Goal: Task Accomplishment & Management: Manage account settings

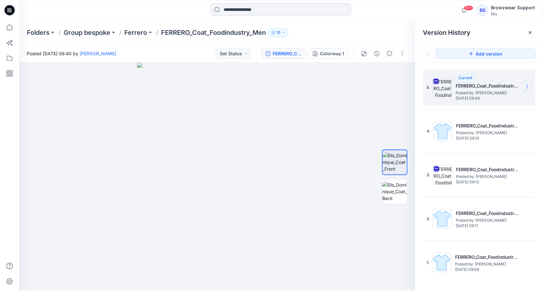
click at [528, 87] on icon at bounding box center [527, 86] width 5 height 5
click at [517, 99] on span "Download Source BW File" at bounding box center [496, 99] width 54 height 8
click at [307, 140] on div at bounding box center [217, 177] width 396 height 229
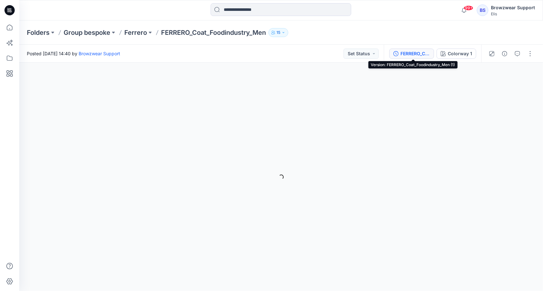
click at [409, 54] on div "FERRERO_Coat_Foodindustry_Men (1)" at bounding box center [415, 53] width 29 height 7
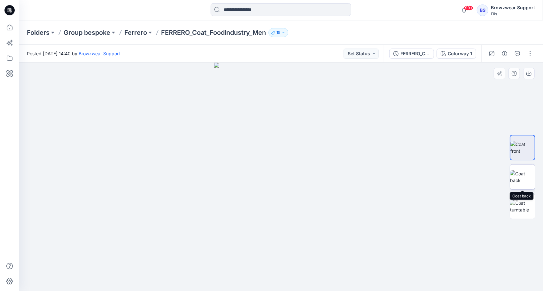
click at [519, 179] on img at bounding box center [523, 177] width 25 height 13
click at [535, 142] on img at bounding box center [523, 147] width 25 height 13
click at [522, 178] on img at bounding box center [523, 177] width 25 height 13
click at [524, 175] on img at bounding box center [523, 177] width 25 height 13
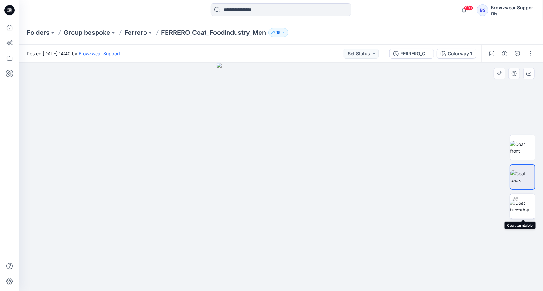
click at [523, 203] on img at bounding box center [523, 206] width 25 height 13
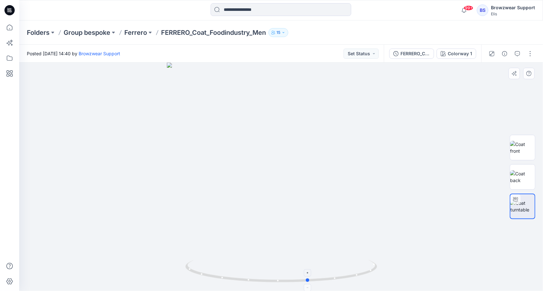
drag, startPoint x: 281, startPoint y: 282, endPoint x: 308, endPoint y: 269, distance: 30.6
click at [308, 269] on icon at bounding box center [283, 272] width 194 height 24
drag, startPoint x: 309, startPoint y: 282, endPoint x: 204, endPoint y: 248, distance: 110.3
click at [204, 248] on div at bounding box center [281, 177] width 524 height 229
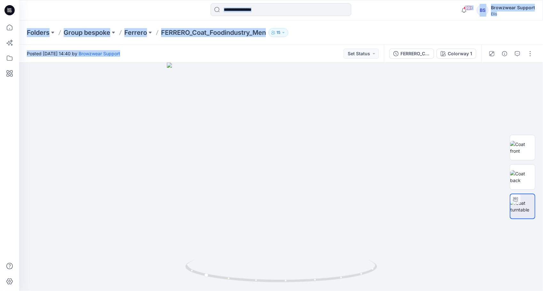
drag, startPoint x: 6, startPoint y: 57, endPoint x: 320, endPoint y: 57, distance: 313.8
click at [320, 57] on div "99+ Notifications Your style FERRERO_Coat_Foodindustry_Men has been updated wit…" at bounding box center [271, 145] width 543 height 291
drag, startPoint x: 320, startPoint y: 57, endPoint x: 267, endPoint y: 54, distance: 52.8
click at [267, 54] on div "Posted Monday, September 22, 2025 14:40 by Browzwear Support Set Status" at bounding box center [201, 54] width 365 height 18
click at [416, 52] on div "FERRERO_Coat_Foodindustry_Men (1)" at bounding box center [415, 53] width 29 height 7
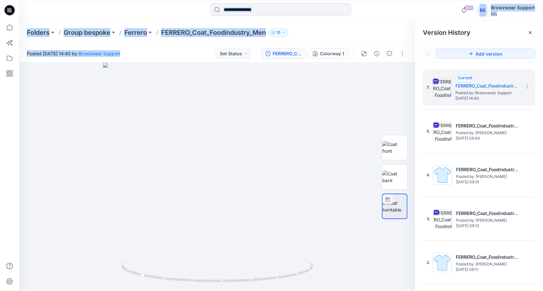
click at [334, 29] on div "Folders Group bespoke Ferrero FERRERO_Coat_Foodindustry_Men 15" at bounding box center [256, 32] width 459 height 9
click at [399, 179] on img at bounding box center [395, 177] width 25 height 13
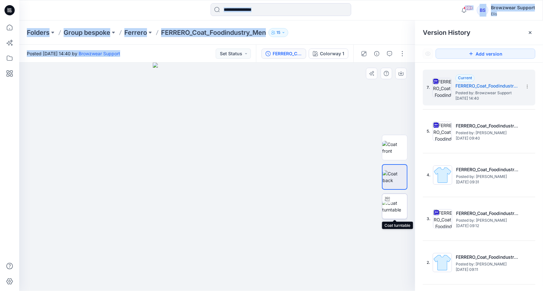
click at [402, 205] on img at bounding box center [395, 206] width 25 height 13
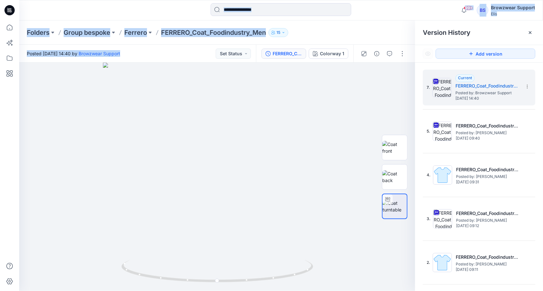
click at [364, 30] on div "Folders Group bespoke Ferrero FERRERO_Coat_Foodindustry_Men 15" at bounding box center [256, 32] width 459 height 9
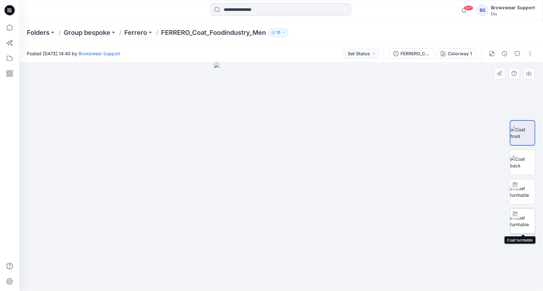
click at [526, 220] on img at bounding box center [523, 221] width 25 height 13
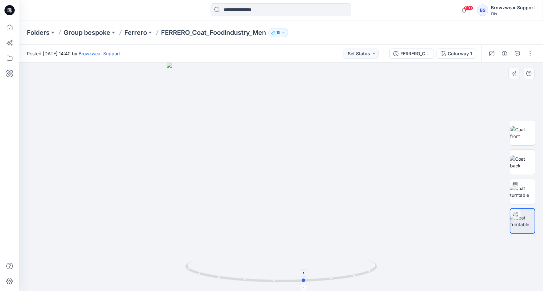
drag, startPoint x: 281, startPoint y: 284, endPoint x: 305, endPoint y: 269, distance: 27.8
click at [305, 269] on icon at bounding box center [283, 272] width 194 height 24
click at [525, 187] on img at bounding box center [523, 191] width 25 height 13
click at [528, 161] on img at bounding box center [523, 162] width 25 height 13
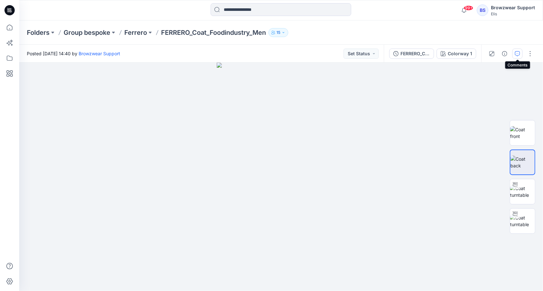
click at [519, 54] on icon "button" at bounding box center [517, 53] width 5 height 5
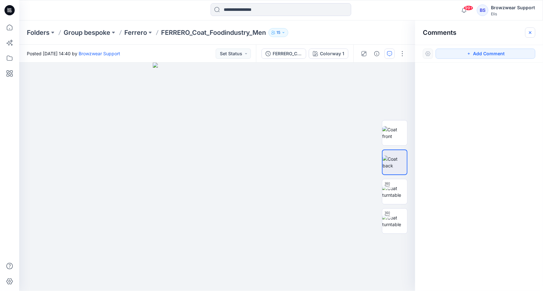
click at [530, 33] on icon "button" at bounding box center [530, 32] width 5 height 5
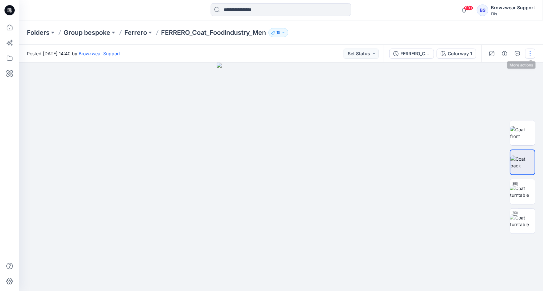
click at [529, 54] on button "button" at bounding box center [531, 54] width 10 height 10
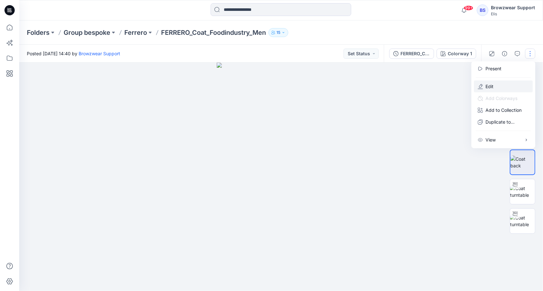
click at [496, 84] on button "Edit" at bounding box center [503, 87] width 59 height 12
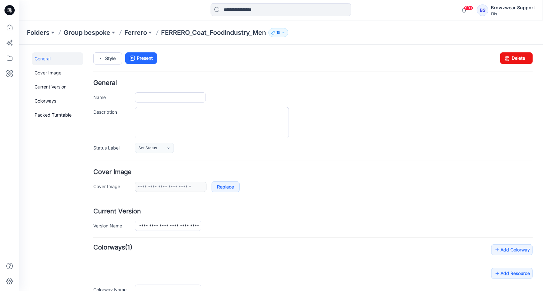
type input "**********"
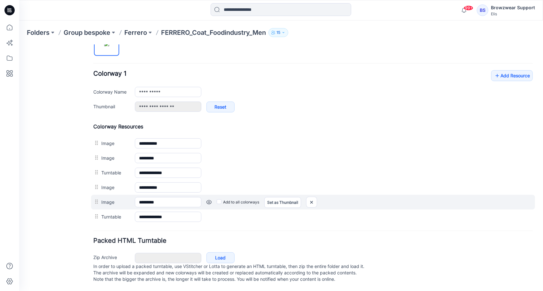
scroll to position [234, 0]
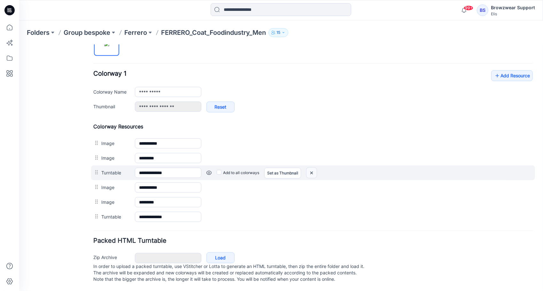
drag, startPoint x: 320, startPoint y: 64, endPoint x: 312, endPoint y: 167, distance: 103.3
click at [312, 168] on img at bounding box center [311, 173] width 10 height 11
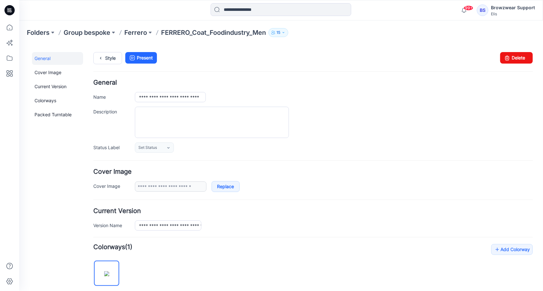
scroll to position [0, 0]
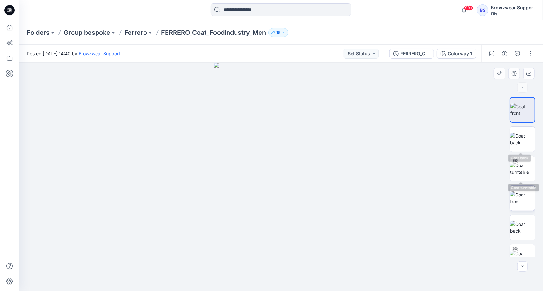
scroll to position [13, 0]
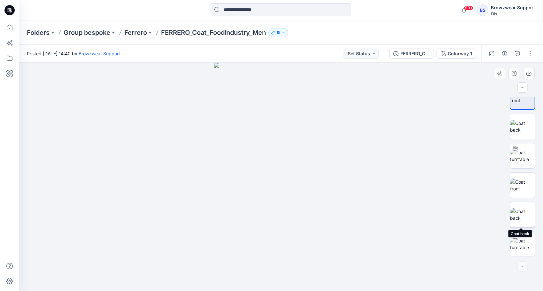
click at [525, 212] on img at bounding box center [523, 214] width 25 height 13
click at [530, 52] on button "button" at bounding box center [531, 54] width 10 height 10
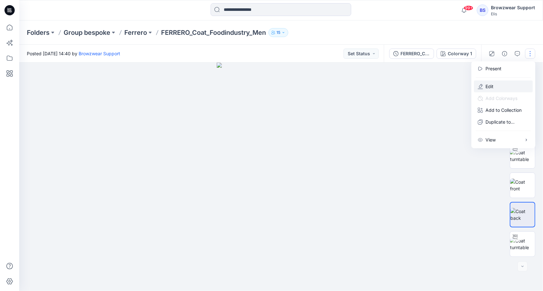
click at [494, 88] on button "Edit" at bounding box center [503, 87] width 59 height 12
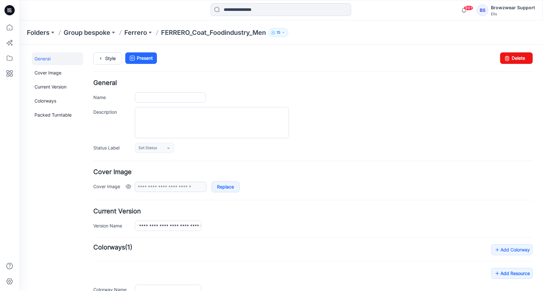
type input "**********"
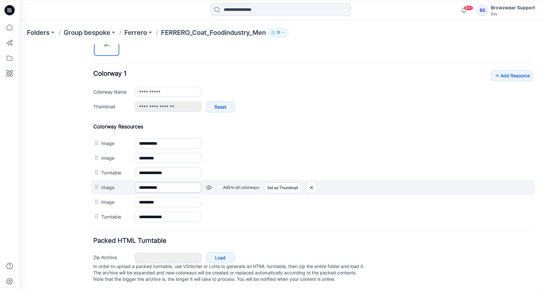
scroll to position [234, 0]
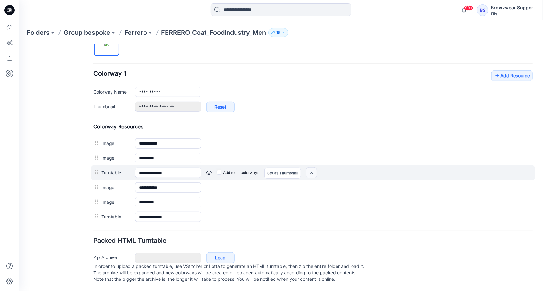
drag, startPoint x: 312, startPoint y: 167, endPoint x: 316, endPoint y: 67, distance: 99.9
click at [312, 168] on img at bounding box center [311, 173] width 10 height 11
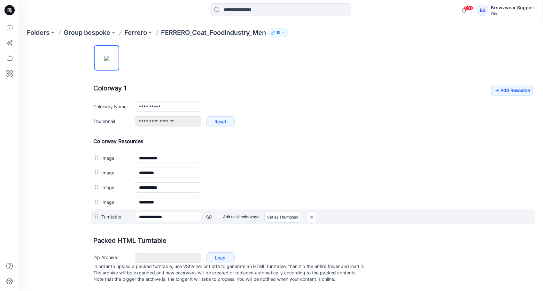
scroll to position [220, 0]
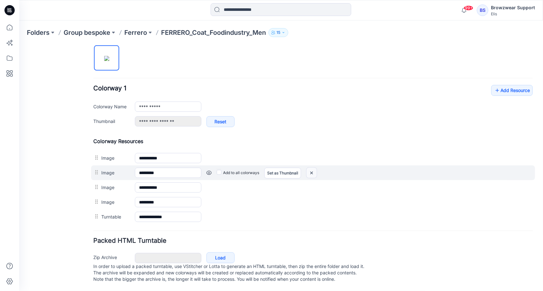
drag, startPoint x: 314, startPoint y: 167, endPoint x: 323, endPoint y: 64, distance: 103.7
click at [314, 168] on img at bounding box center [311, 173] width 10 height 11
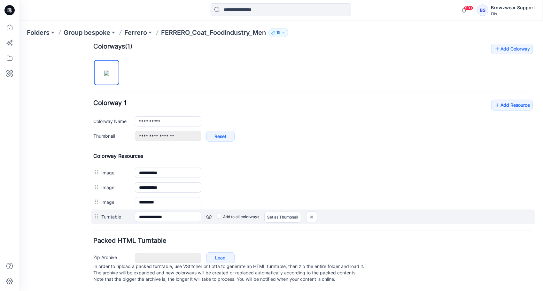
scroll to position [205, 0]
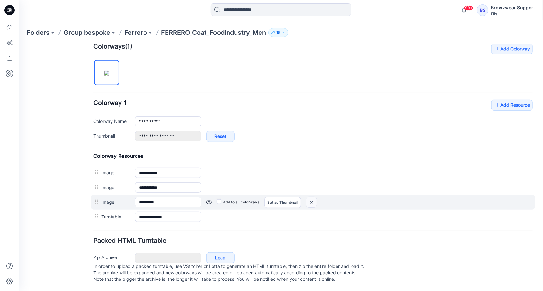
drag, startPoint x: 311, startPoint y: 198, endPoint x: 318, endPoint y: 64, distance: 134.5
click at [311, 198] on img at bounding box center [311, 202] width 10 height 11
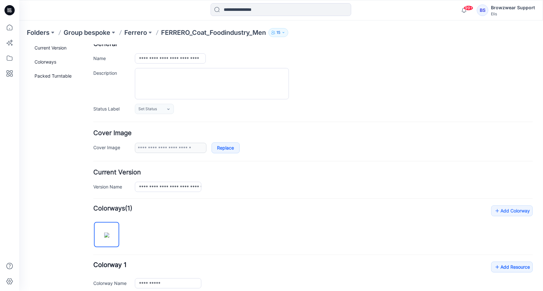
scroll to position [0, 0]
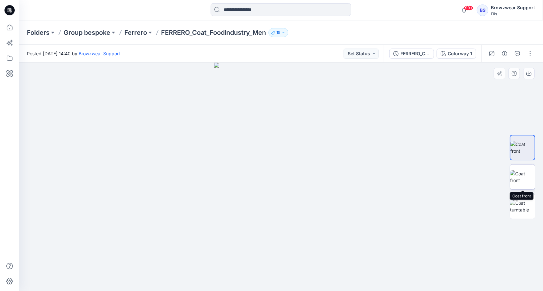
click at [527, 174] on img at bounding box center [523, 177] width 25 height 13
click at [525, 145] on img at bounding box center [523, 147] width 25 height 13
click at [527, 172] on img at bounding box center [523, 177] width 25 height 13
click at [523, 141] on img at bounding box center [523, 147] width 25 height 13
click at [525, 174] on img at bounding box center [523, 177] width 25 height 13
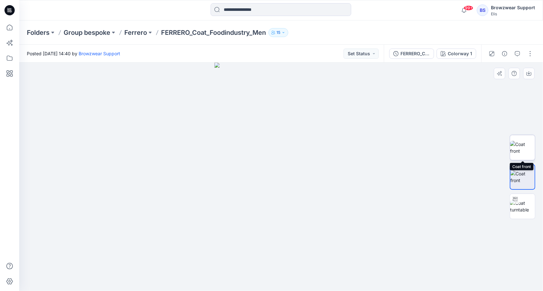
click at [528, 142] on img at bounding box center [523, 147] width 25 height 13
click at [526, 173] on img at bounding box center [523, 177] width 25 height 13
click at [527, 202] on img at bounding box center [523, 206] width 25 height 13
click at [529, 56] on button "button" at bounding box center [531, 54] width 10 height 10
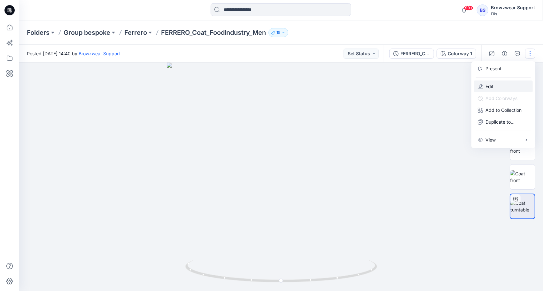
click at [491, 86] on p "Edit" at bounding box center [490, 86] width 8 height 7
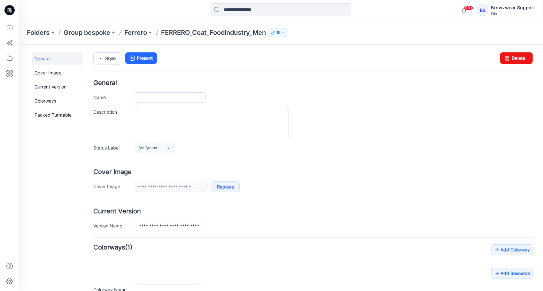
type input "**********"
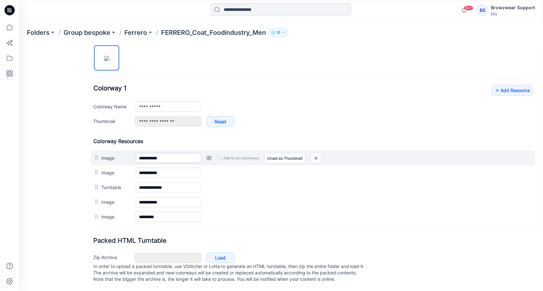
scroll to position [220, 0]
drag, startPoint x: 319, startPoint y: 153, endPoint x: 325, endPoint y: 67, distance: 85.9
click at [319, 153] on img at bounding box center [316, 158] width 10 height 11
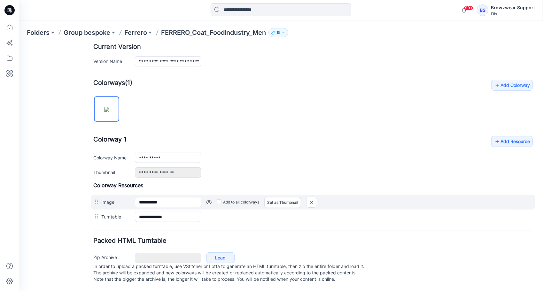
scroll to position [169, 0]
click at [285, 197] on link "Set as Thumbnail" at bounding box center [282, 202] width 37 height 11
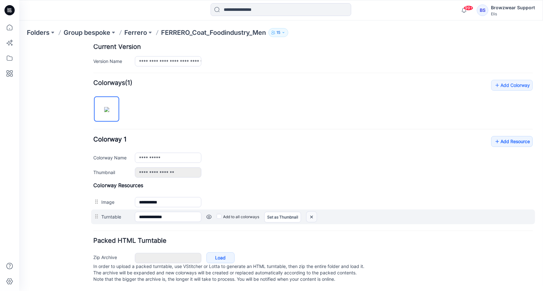
drag, startPoint x: 312, startPoint y: 212, endPoint x: 317, endPoint y: 63, distance: 148.8
click at [312, 212] on img at bounding box center [311, 217] width 10 height 11
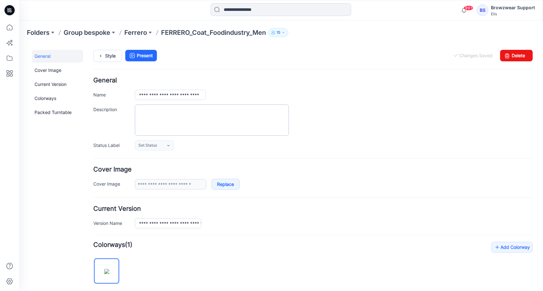
scroll to position [0, 0]
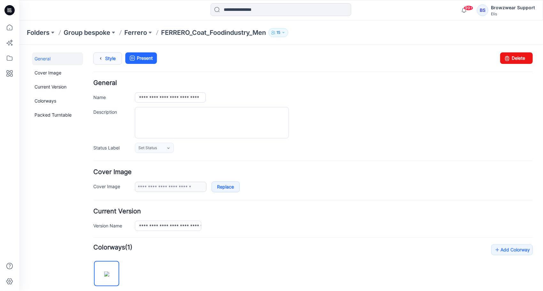
click at [111, 57] on link "Style" at bounding box center [107, 58] width 29 height 12
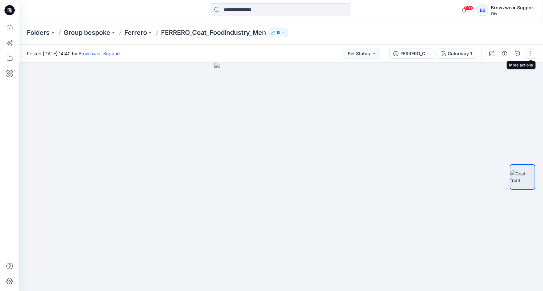
click at [533, 53] on button "button" at bounding box center [531, 54] width 10 height 10
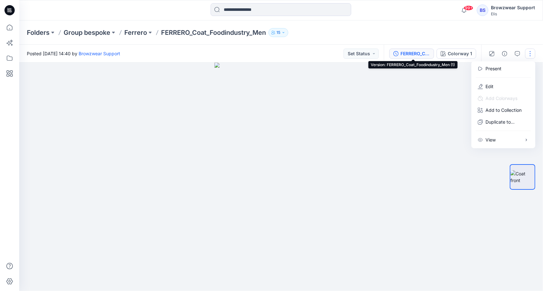
click at [409, 54] on div "FERRERO_Coat_Foodindustry_Men (1)" at bounding box center [415, 53] width 29 height 7
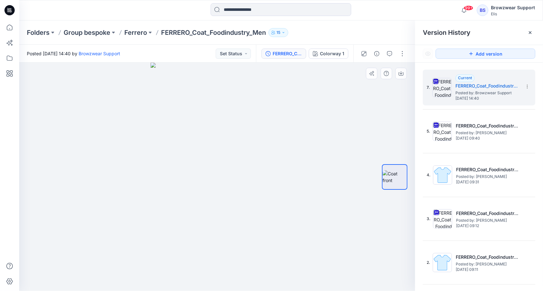
click at [296, 158] on div at bounding box center [217, 177] width 396 height 229
click at [330, 226] on div at bounding box center [217, 177] width 396 height 229
click at [362, 130] on div at bounding box center [217, 177] width 396 height 229
click at [307, 110] on div at bounding box center [217, 177] width 396 height 229
click at [360, 120] on div at bounding box center [217, 177] width 396 height 229
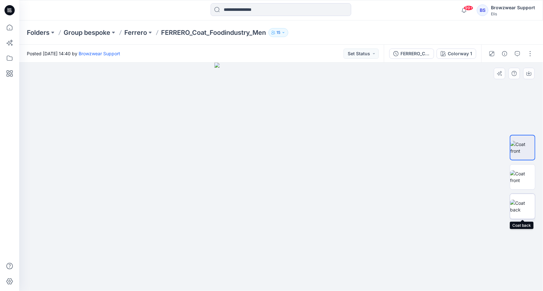
click at [522, 200] on img at bounding box center [523, 206] width 25 height 13
drag, startPoint x: 297, startPoint y: 89, endPoint x: 303, endPoint y: 149, distance: 61.1
click at [303, 149] on img at bounding box center [281, 177] width 198 height 230
click at [341, 174] on img at bounding box center [281, 177] width 129 height 229
click at [524, 147] on img at bounding box center [523, 147] width 24 height 13
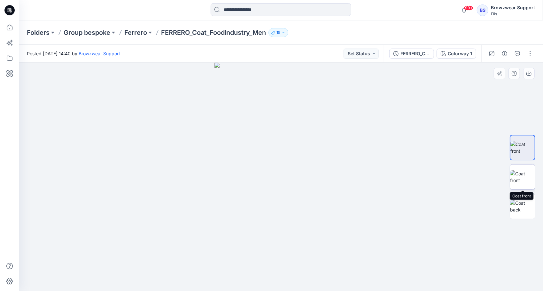
click at [526, 173] on img at bounding box center [523, 177] width 25 height 13
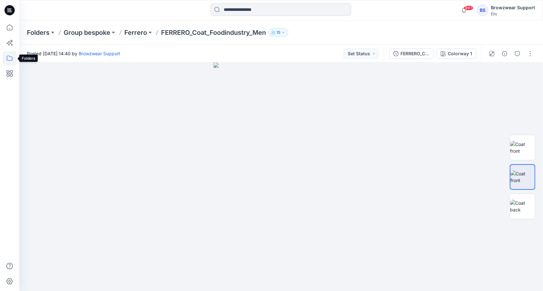
click at [8, 58] on icon at bounding box center [10, 58] width 14 height 14
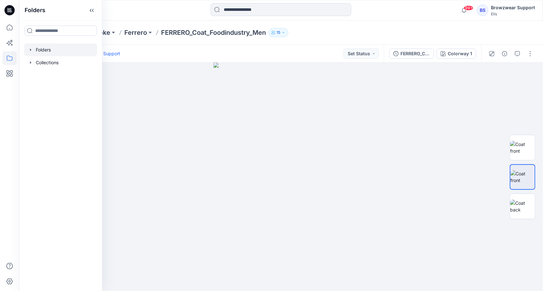
click at [30, 49] on icon "button" at bounding box center [30, 50] width 1 height 2
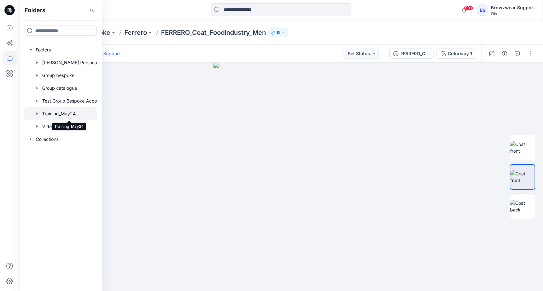
click at [53, 114] on div at bounding box center [69, 113] width 90 height 13
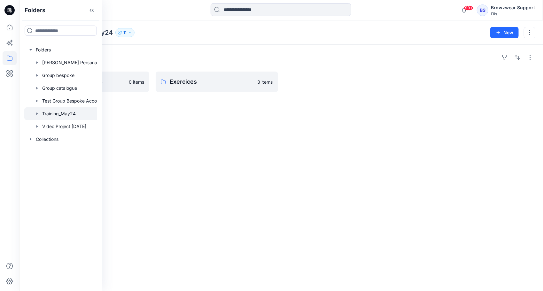
click at [271, 142] on div "Folders Rendus des Exercices 0 items Exercices 3 items" at bounding box center [281, 168] width 524 height 247
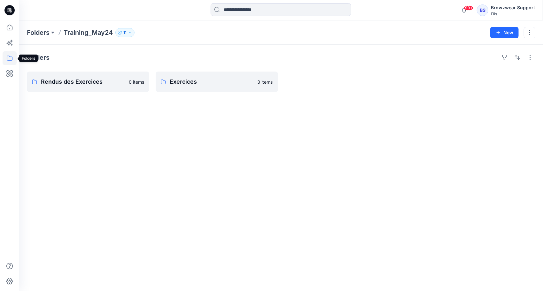
click at [12, 59] on icon at bounding box center [10, 58] width 6 height 5
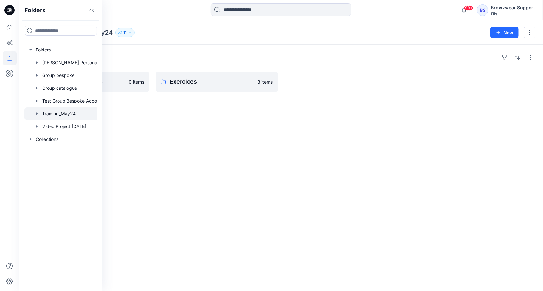
click at [193, 188] on div "Folders Rendus des Exercices 0 items Exercices 3 items" at bounding box center [281, 168] width 524 height 247
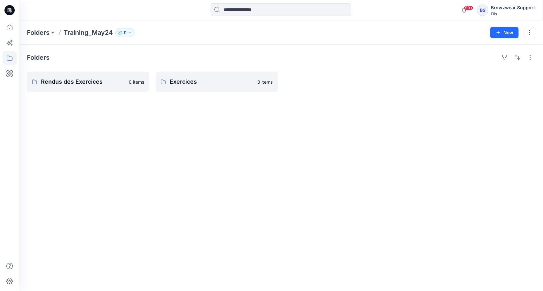
click at [496, 10] on div "Browzwear Support" at bounding box center [513, 8] width 44 height 8
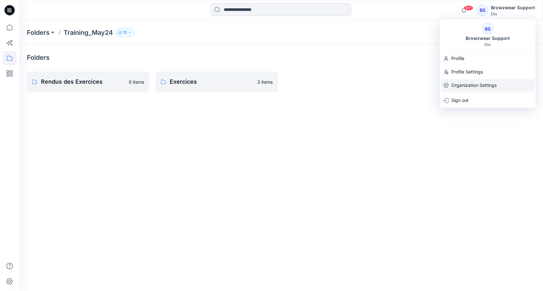
click at [460, 84] on p "Organization Settings" at bounding box center [474, 85] width 45 height 12
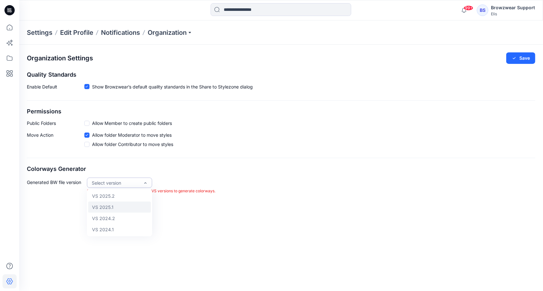
click at [119, 205] on div "VS 2025.1" at bounding box center [119, 207] width 63 height 11
click at [263, 198] on div "Generated BW file version option VS 2025.1, selected. VS 2025.1 Generated BW fi…" at bounding box center [281, 189] width 509 height 23
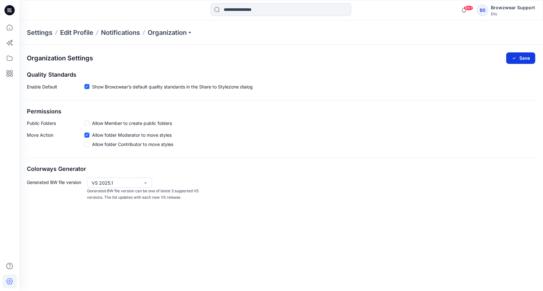
click at [526, 60] on button "Save" at bounding box center [521, 58] width 29 height 12
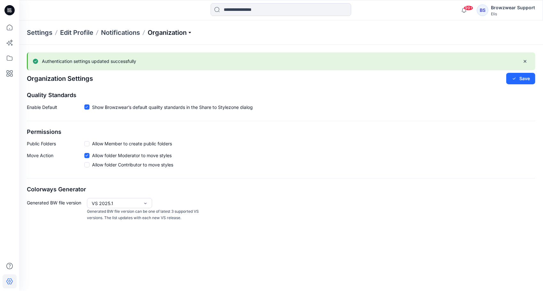
click at [192, 32] on p "Organization" at bounding box center [170, 32] width 45 height 9
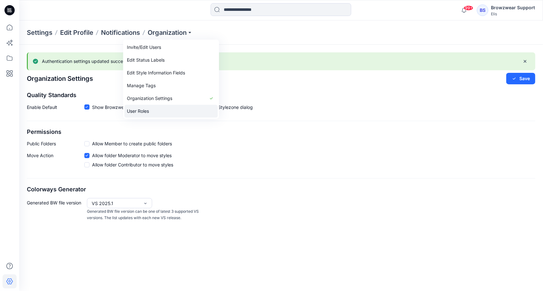
click at [161, 108] on link "User Roles" at bounding box center [170, 111] width 93 height 13
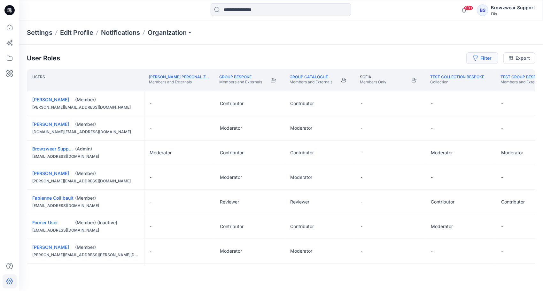
click at [486, 57] on button "Filter" at bounding box center [483, 58] width 32 height 12
click at [452, 74] on div at bounding box center [460, 75] width 66 height 8
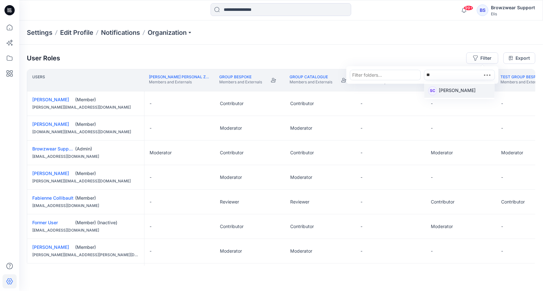
type input "*"
click at [469, 88] on div "CC Cuirong Cai" at bounding box center [460, 90] width 63 height 9
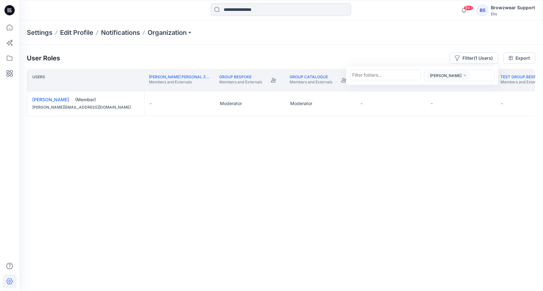
click at [456, 166] on div "Users Alexandra Buor's Personal Zone Members and Externals Group bespoke Member…" at bounding box center [281, 167] width 509 height 197
click at [44, 100] on link "Cuirong Cai" at bounding box center [50, 99] width 37 height 5
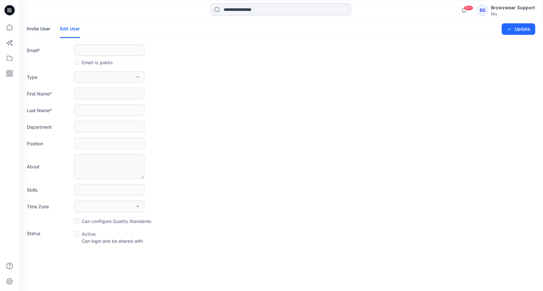
type input "**********"
type input "*******"
type input "***"
type input "*********"
type input "******"
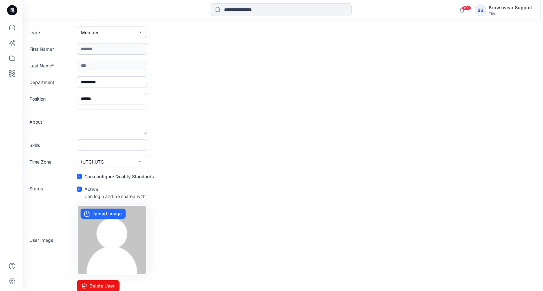
scroll to position [50, 0]
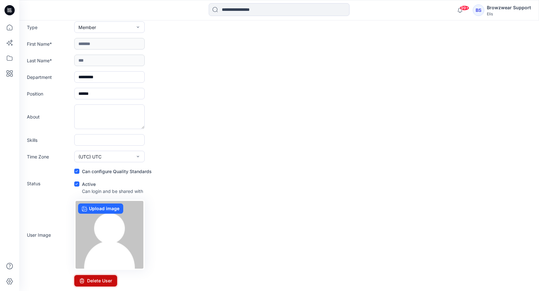
click at [111, 282] on button "Delete User" at bounding box center [95, 281] width 43 height 12
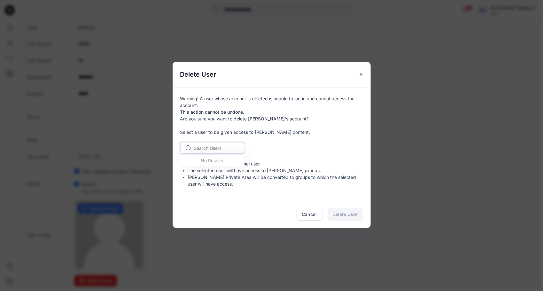
click at [217, 147] on div at bounding box center [216, 148] width 44 height 8
type input "*******"
click at [218, 164] on span "Browzwear Support" at bounding box center [216, 161] width 42 height 7
click at [346, 212] on span "Delete User" at bounding box center [345, 214] width 25 height 7
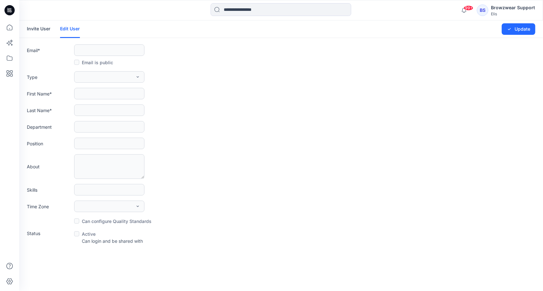
click at [492, 8] on div "BS Browzwear Support Elis" at bounding box center [506, 10] width 58 height 13
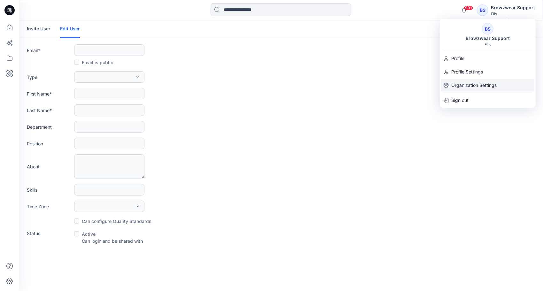
click at [470, 87] on p "Organization Settings" at bounding box center [474, 85] width 45 height 12
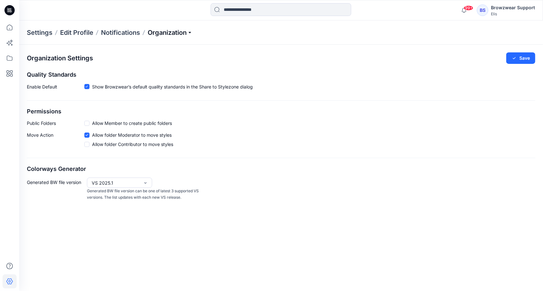
click at [191, 32] on p "Organization" at bounding box center [170, 32] width 45 height 9
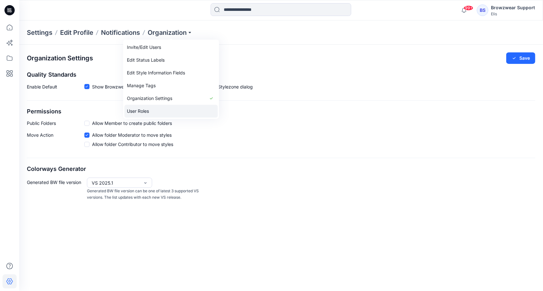
click at [163, 111] on link "User Roles" at bounding box center [170, 111] width 93 height 13
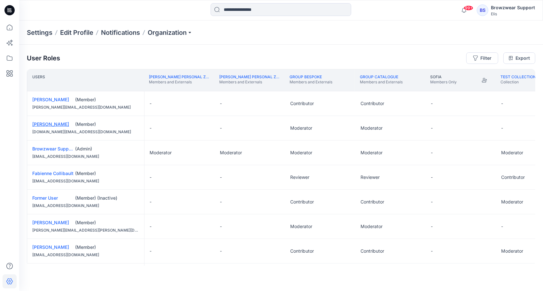
click at [47, 123] on link "Beili Wang" at bounding box center [50, 124] width 37 height 5
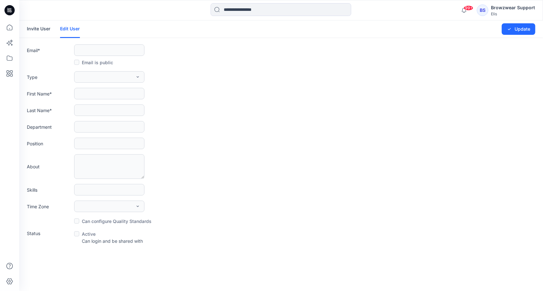
type input "**********"
type input "*****"
type input "****"
type input "*********"
type input "******"
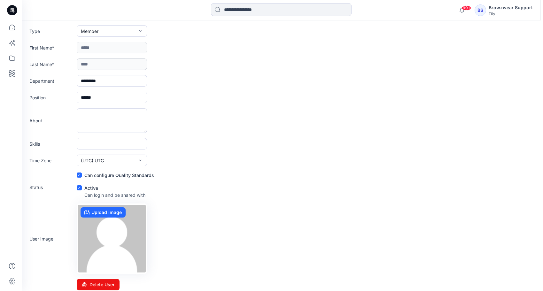
scroll to position [50, 0]
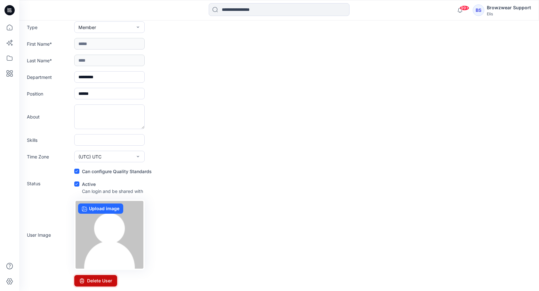
click at [108, 282] on button "Delete User" at bounding box center [95, 281] width 43 height 12
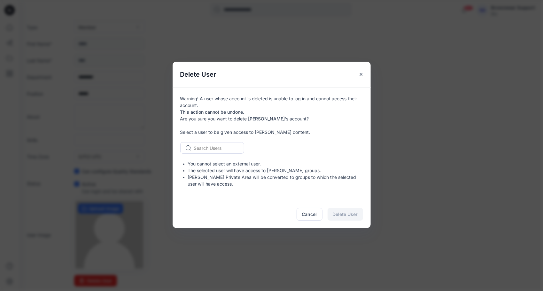
click at [216, 146] on div at bounding box center [216, 148] width 44 height 8
type input "***"
click at [230, 160] on span "Browzwear Support" at bounding box center [216, 161] width 42 height 7
click at [357, 214] on span "Delete User" at bounding box center [345, 214] width 25 height 7
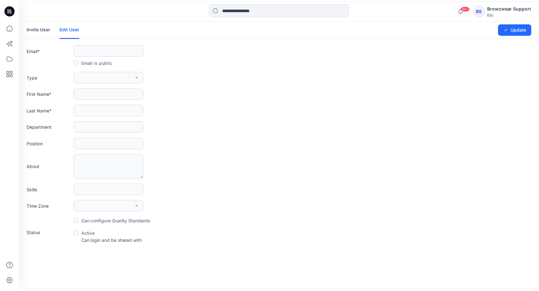
scroll to position [0, 0]
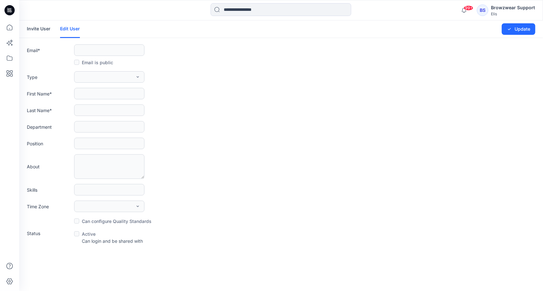
click at [29, 29] on link "Invite User" at bounding box center [39, 28] width 24 height 17
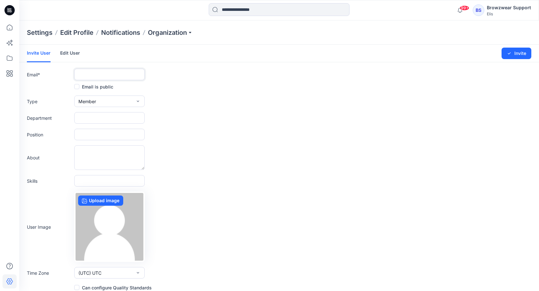
click at [89, 73] on input "text" at bounding box center [109, 75] width 70 height 12
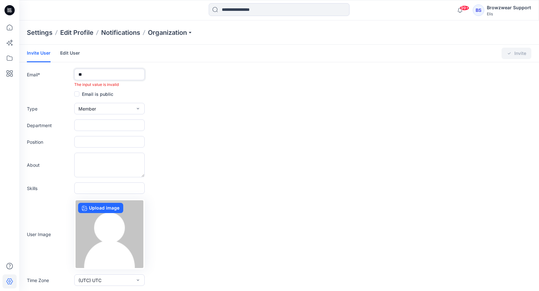
type input "*"
paste input "**********"
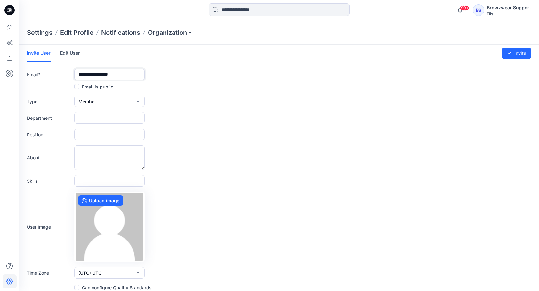
type input "**********"
click at [135, 101] on button "Member" at bounding box center [109, 102] width 70 height 12
click at [243, 115] on div "Department" at bounding box center [279, 118] width 504 height 12
click at [95, 121] on input "text" at bounding box center [109, 118] width 70 height 12
type input "*********"
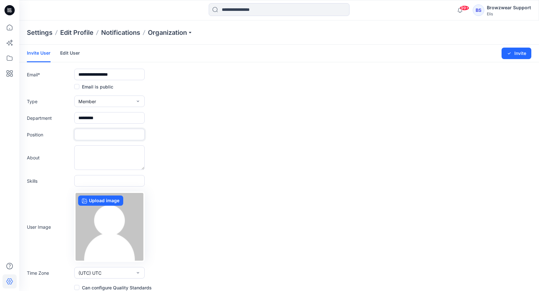
click at [88, 133] on input "text" at bounding box center [109, 135] width 70 height 12
type input "**********"
click at [232, 161] on div "About" at bounding box center [279, 158] width 504 height 25
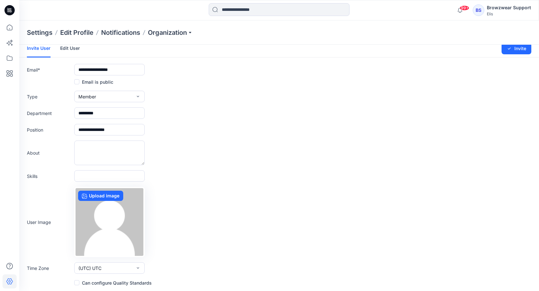
scroll to position [5, 0]
click at [512, 51] on button "Invite" at bounding box center [516, 49] width 30 height 12
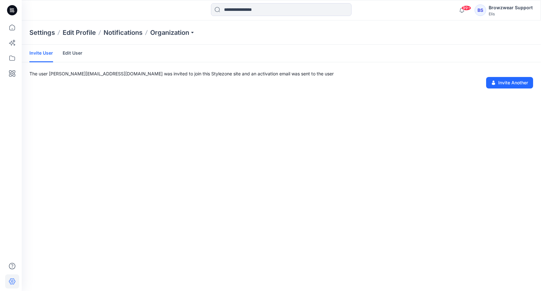
scroll to position [0, 0]
click at [4, 54] on icon at bounding box center [10, 58] width 14 height 14
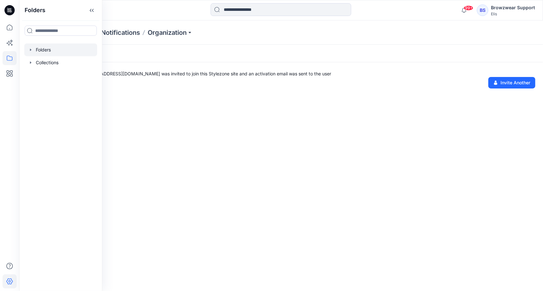
click at [29, 49] on icon "button" at bounding box center [30, 49] width 5 height 5
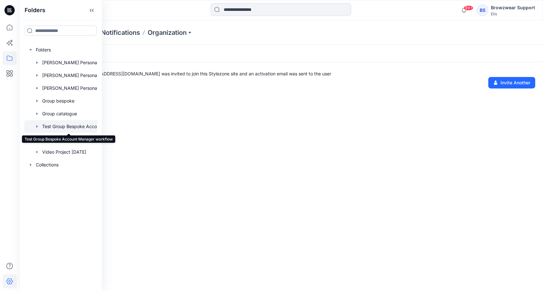
click at [88, 127] on div at bounding box center [69, 126] width 90 height 13
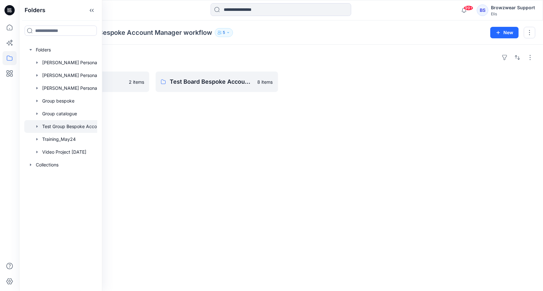
click at [217, 133] on div "Folders New Bespoke Project 2 items Test Board Bespoke Account Manager workflow…" at bounding box center [281, 168] width 524 height 247
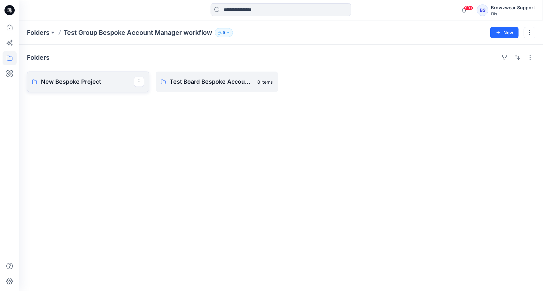
click at [87, 81] on p "New Bespoke Project" at bounding box center [87, 81] width 93 height 9
click at [197, 82] on p "Test Board Bespoke Account Manager workflow" at bounding box center [216, 81] width 93 height 9
click at [532, 35] on button "button" at bounding box center [530, 33] width 12 height 12
click at [230, 31] on icon "button" at bounding box center [228, 33] width 4 height 4
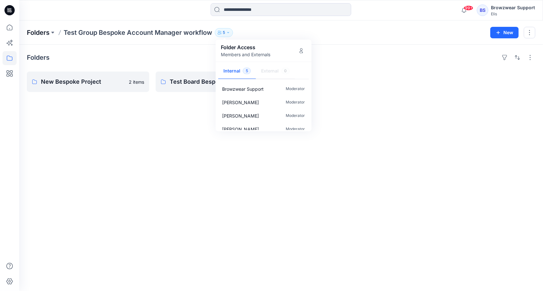
click at [45, 31] on p "Folders" at bounding box center [38, 32] width 23 height 9
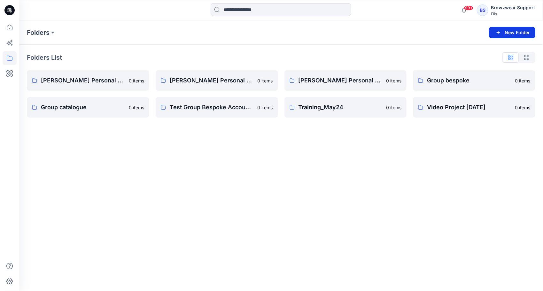
click at [505, 32] on button "New Folder" at bounding box center [512, 33] width 46 height 12
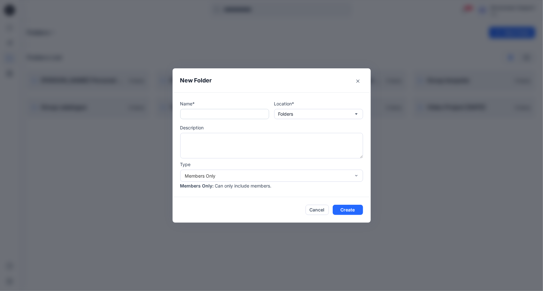
click at [212, 113] on input "text" at bounding box center [224, 114] width 89 height 10
click at [196, 141] on textarea at bounding box center [271, 146] width 183 height 26
click at [217, 114] on input "**********" at bounding box center [224, 114] width 89 height 10
type input "**********"
click at [196, 145] on textarea at bounding box center [271, 146] width 183 height 26
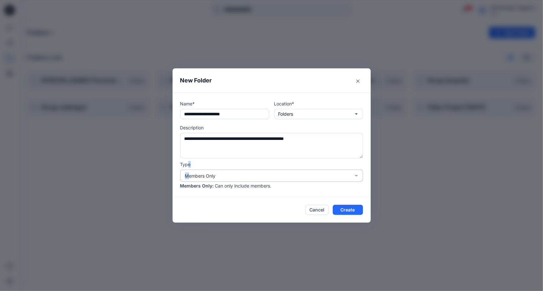
click at [191, 179] on div "Type Members Only Members Only : Can only include members." at bounding box center [271, 175] width 183 height 28
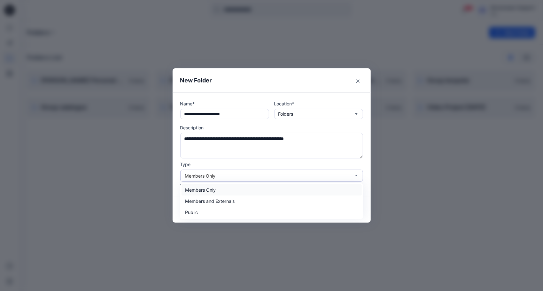
drag, startPoint x: 191, startPoint y: 179, endPoint x: 242, endPoint y: 175, distance: 51.4
click at [242, 175] on div "Members Only" at bounding box center [268, 176] width 166 height 7
click at [231, 201] on div "Members and Externals" at bounding box center [272, 201] width 180 height 11
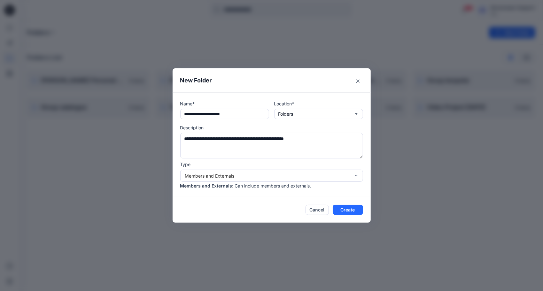
drag, startPoint x: 357, startPoint y: 210, endPoint x: 230, endPoint y: 165, distance: 135.2
click at [230, 177] on section "**********" at bounding box center [272, 145] width 198 height 155
drag, startPoint x: 231, startPoint y: 141, endPoint x: 225, endPoint y: 139, distance: 7.0
click at [225, 139] on textarea "**********" at bounding box center [271, 146] width 183 height 26
click at [0, 0] on lt-strong "*" at bounding box center [0, 0] width 0 height 0
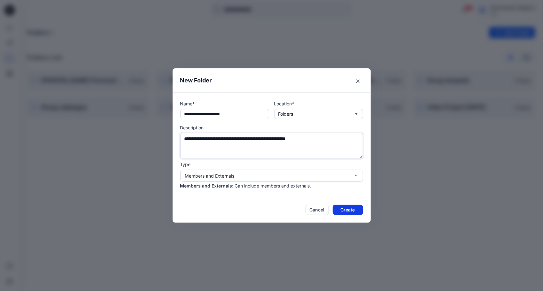
type textarea "**********"
click at [354, 210] on button "Create" at bounding box center [348, 210] width 30 height 10
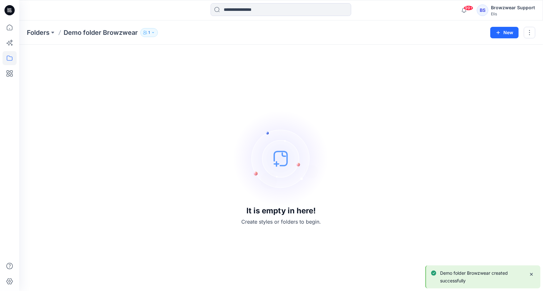
click at [155, 33] on icon "button" at bounding box center [153, 33] width 4 height 4
click at [228, 52] on icon "Manage Users" at bounding box center [226, 50] width 5 height 5
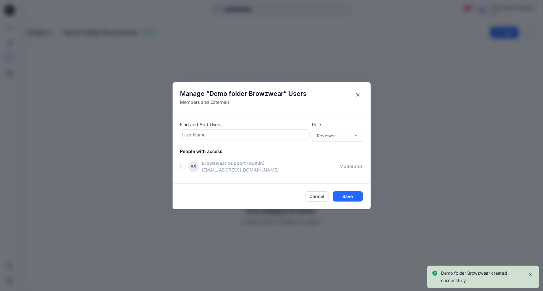
click at [200, 133] on div at bounding box center [245, 135] width 125 height 8
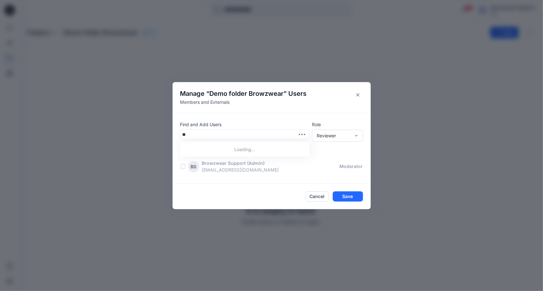
type input "***"
click at [204, 152] on p "Gregory Dodd" at bounding box center [213, 151] width 37 height 8
click at [346, 157] on div "Contributor" at bounding box center [337, 159] width 49 height 11
click at [350, 196] on button "Save" at bounding box center [348, 197] width 30 height 10
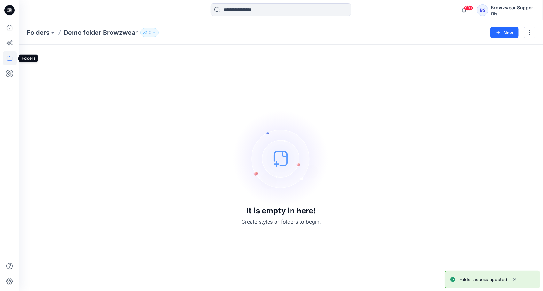
click at [9, 60] on icon at bounding box center [10, 58] width 6 height 5
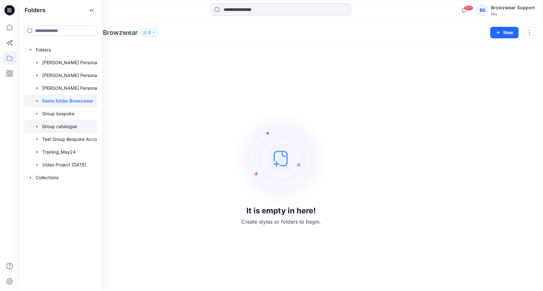
click at [58, 129] on div at bounding box center [69, 126] width 90 height 13
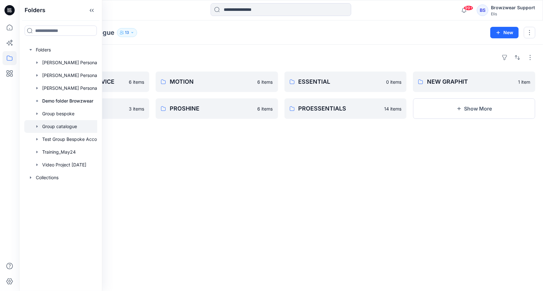
click at [222, 173] on div "Folders CATERING FOOD SERVICE 6 items MOOVENTO 3 items MOTION 6 items PROSHINE …" at bounding box center [281, 168] width 524 height 247
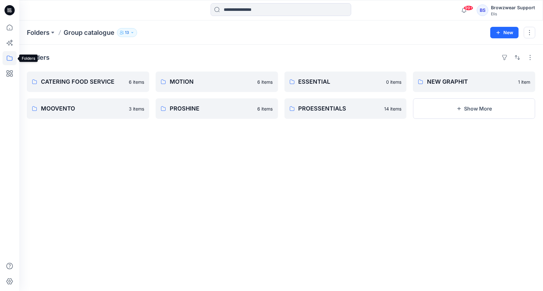
click at [10, 58] on icon at bounding box center [10, 58] width 14 height 14
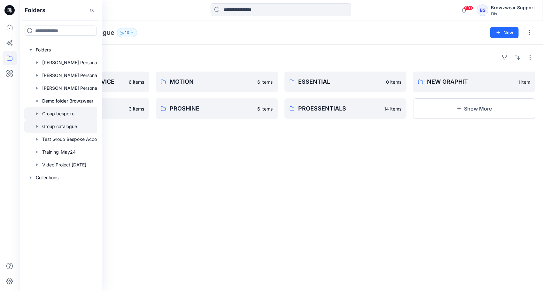
click at [58, 115] on div at bounding box center [69, 113] width 90 height 13
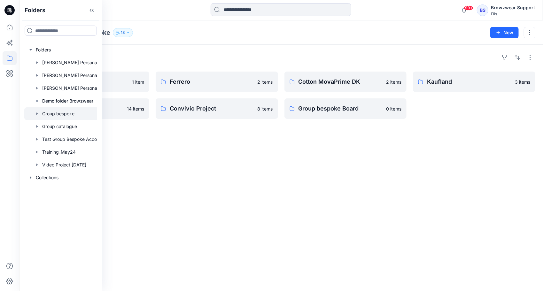
click at [278, 168] on div "Folders Healthcare New Ideas 1 item Best Drive Project 14 items Ferrero 2 items…" at bounding box center [281, 168] width 524 height 247
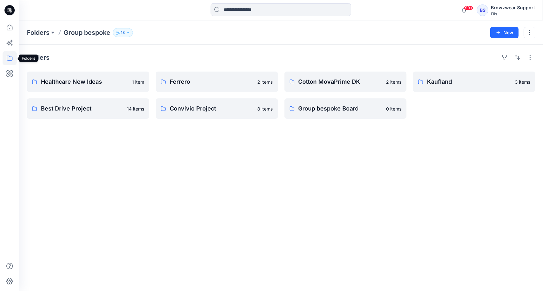
click at [8, 55] on icon at bounding box center [10, 58] width 14 height 14
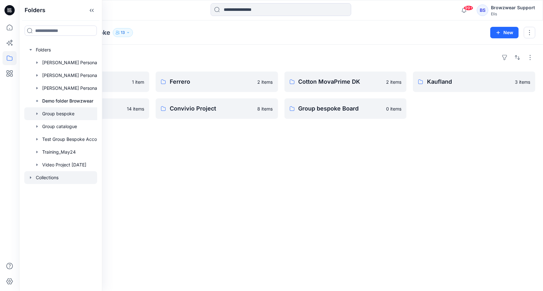
click at [33, 176] on icon "button" at bounding box center [30, 177] width 5 height 5
click at [30, 178] on icon "button" at bounding box center [30, 177] width 5 height 5
click at [57, 128] on div at bounding box center [69, 126] width 90 height 13
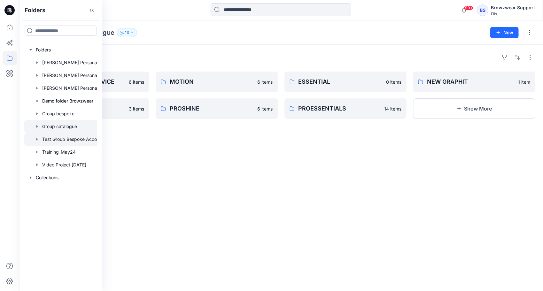
click at [37, 140] on icon "button" at bounding box center [36, 139] width 1 height 2
click at [37, 139] on icon "button" at bounding box center [37, 139] width 2 height 1
click at [37, 112] on icon "button" at bounding box center [37, 113] width 5 height 5
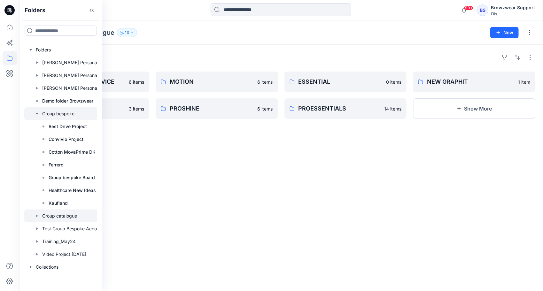
click at [38, 113] on icon "button" at bounding box center [37, 113] width 5 height 5
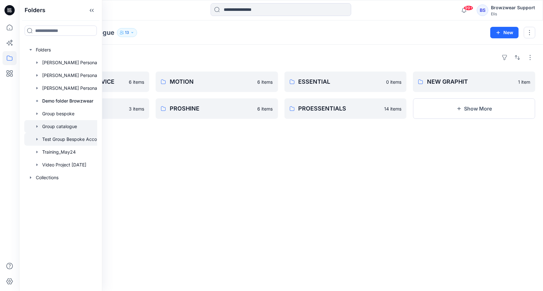
click at [64, 139] on div at bounding box center [69, 139] width 90 height 13
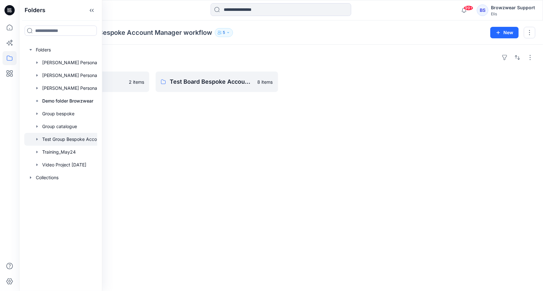
click at [194, 142] on div "Folders New Bespoke Project 2 items Test Board Bespoke Account Manager workflow…" at bounding box center [281, 168] width 524 height 247
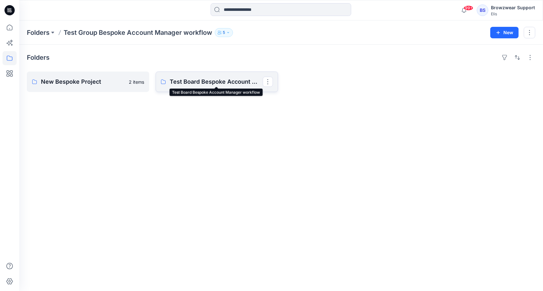
click at [174, 84] on p "Test Board Bespoke Account Manager workflow" at bounding box center [216, 81] width 93 height 9
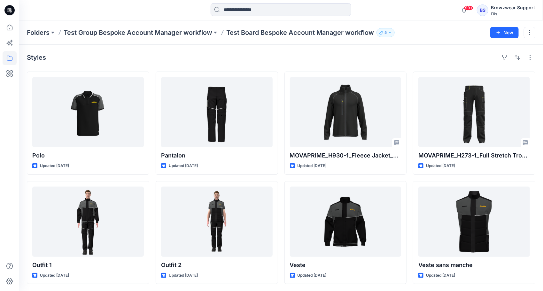
click at [502, 9] on div "Browzwear Support" at bounding box center [513, 8] width 44 height 8
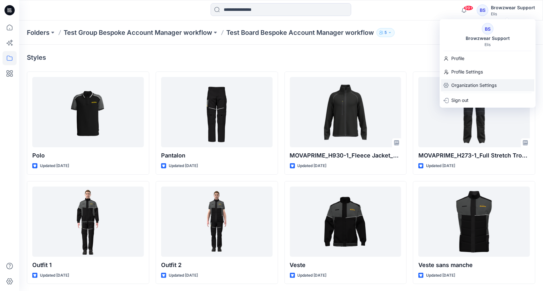
click at [481, 83] on p "Organization Settings" at bounding box center [474, 85] width 45 height 12
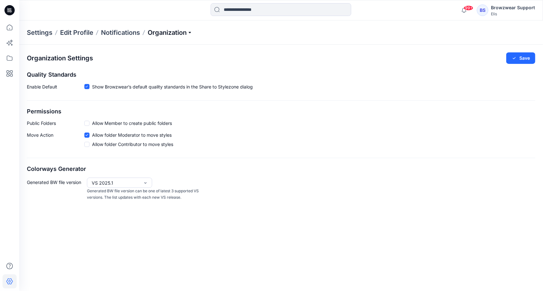
click at [192, 31] on p "Organization" at bounding box center [170, 32] width 45 height 9
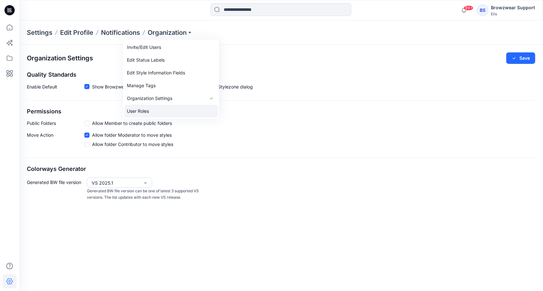
click at [173, 112] on link "User Roles" at bounding box center [170, 111] width 93 height 13
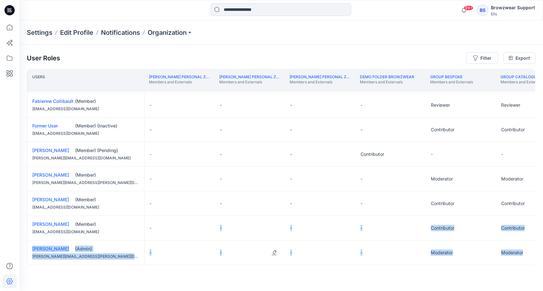
scroll to position [52, 0]
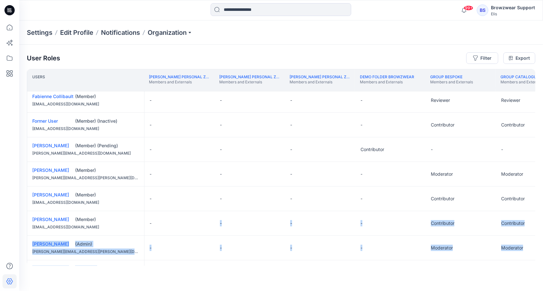
drag, startPoint x: 233, startPoint y: 265, endPoint x: 270, endPoint y: 260, distance: 37.0
click at [512, 75] on link "Group catalogue" at bounding box center [520, 77] width 38 height 5
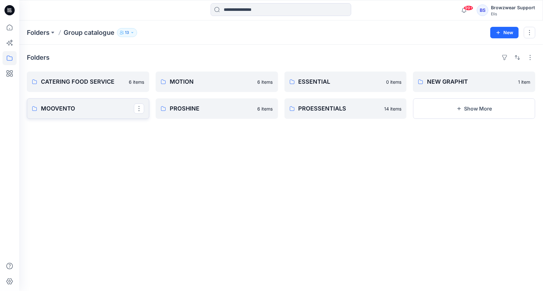
click at [84, 109] on p "MOOVENTO" at bounding box center [87, 108] width 93 height 9
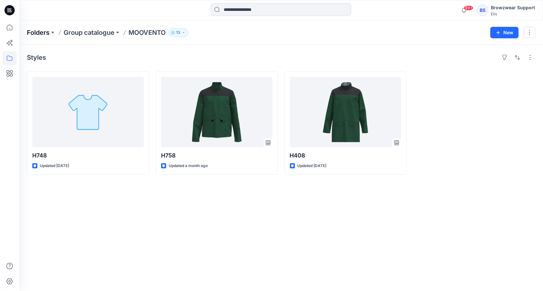
click at [38, 33] on p "Folders" at bounding box center [38, 32] width 23 height 9
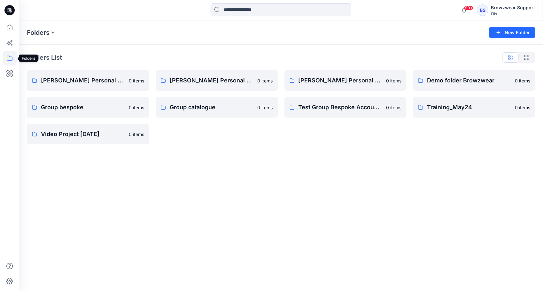
click at [11, 61] on icon at bounding box center [10, 58] width 14 height 14
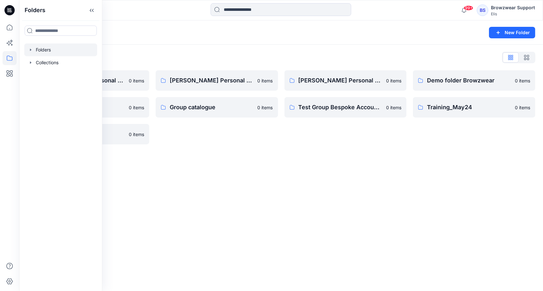
click at [29, 50] on icon "button" at bounding box center [30, 49] width 5 height 5
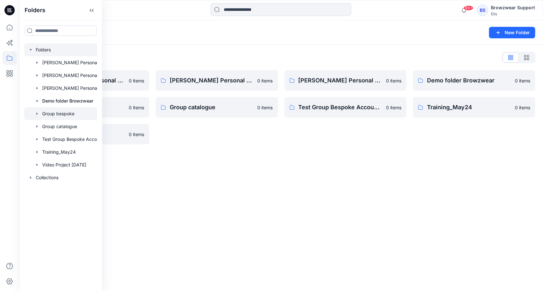
click at [37, 114] on icon "button" at bounding box center [36, 114] width 1 height 2
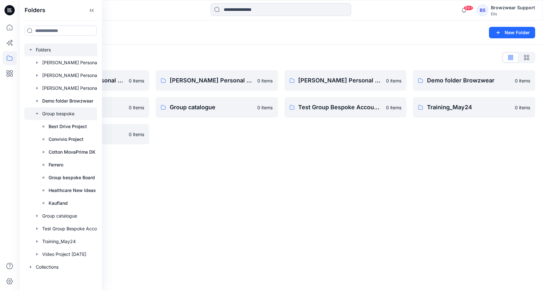
click at [36, 114] on icon "button" at bounding box center [37, 113] width 2 height 1
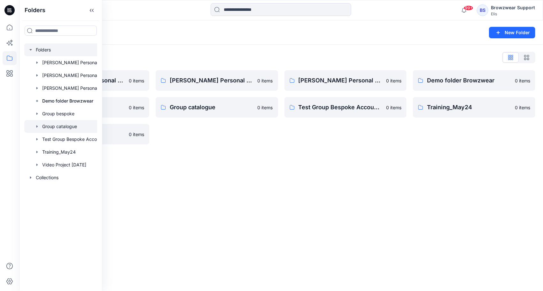
click at [37, 127] on icon "button" at bounding box center [36, 126] width 1 height 2
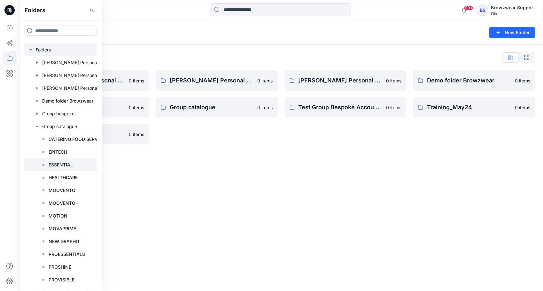
click at [62, 165] on p "ESSENTIAL" at bounding box center [61, 165] width 24 height 8
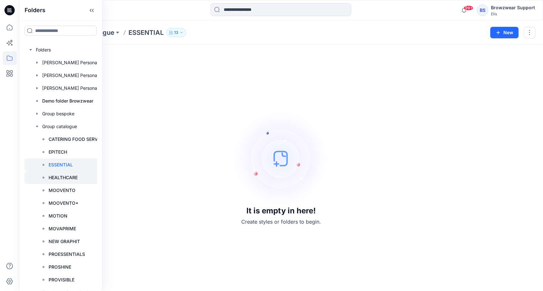
click at [63, 177] on p "HEALTHCARE" at bounding box center [63, 178] width 29 height 8
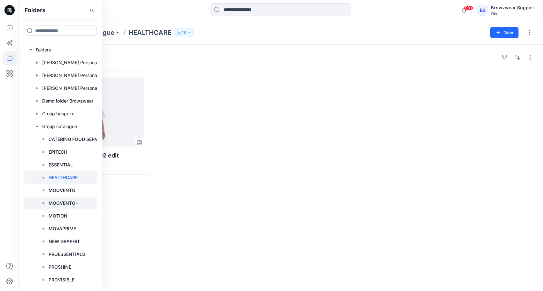
click at [60, 203] on p "MOOVENTO+" at bounding box center [64, 204] width 30 height 8
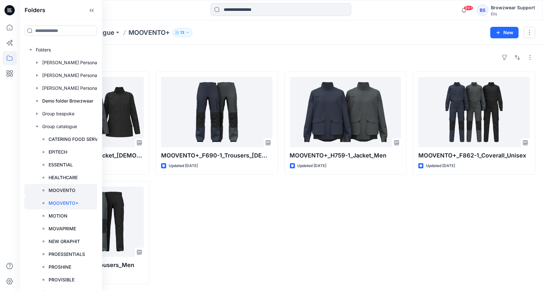
click at [64, 192] on p "MOOVENTO" at bounding box center [62, 191] width 27 height 8
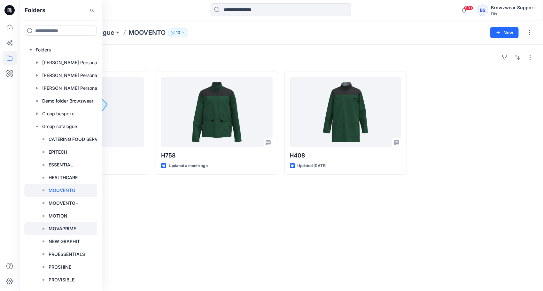
click at [68, 228] on p "MOVAPRIME" at bounding box center [63, 229] width 28 height 8
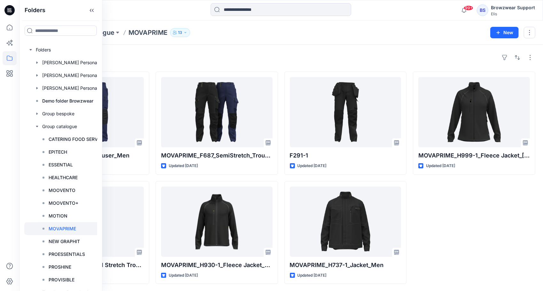
click at [478, 221] on div "MOVAPRIME_H999-1_Fleece Jacket_Ladies Updated 5 months ago" at bounding box center [474, 178] width 123 height 213
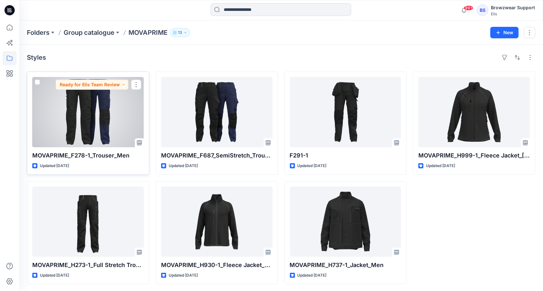
click at [37, 83] on span at bounding box center [37, 82] width 5 height 5
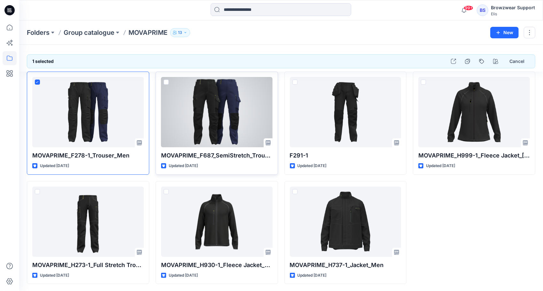
click at [166, 81] on span at bounding box center [166, 82] width 5 height 5
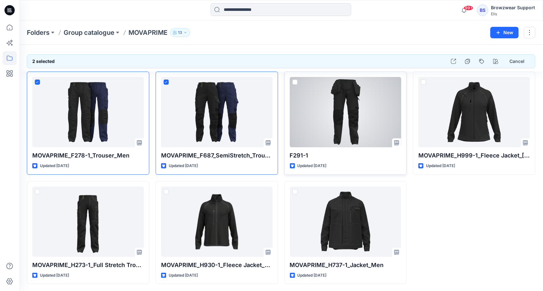
click at [297, 82] on span at bounding box center [295, 82] width 5 height 5
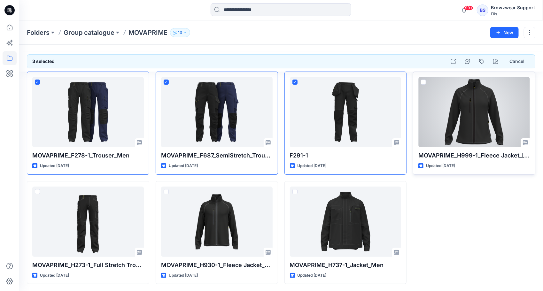
click at [425, 82] on span at bounding box center [423, 82] width 5 height 5
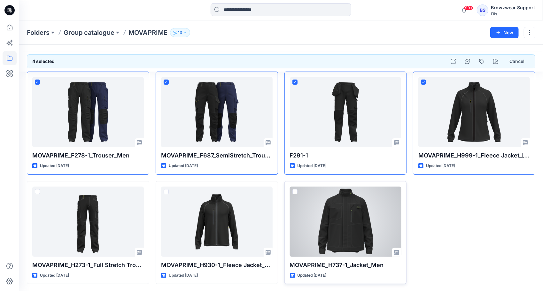
click at [294, 191] on span at bounding box center [295, 191] width 5 height 5
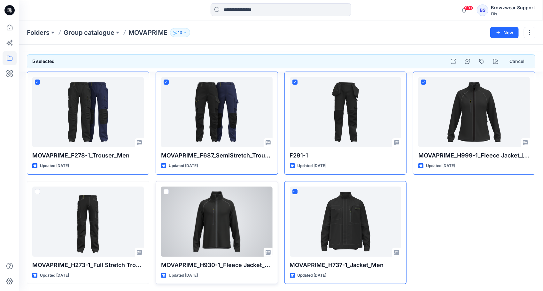
click at [165, 189] on span at bounding box center [166, 191] width 5 height 5
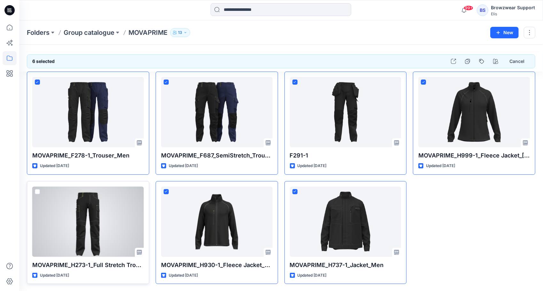
click at [36, 191] on span at bounding box center [37, 191] width 5 height 5
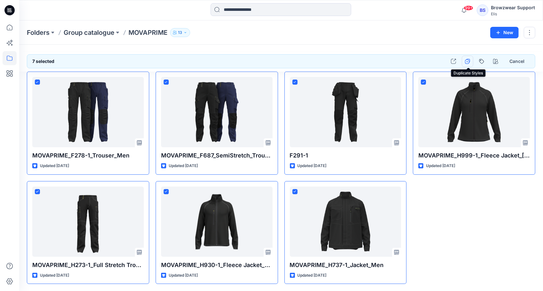
click at [472, 65] on button "button" at bounding box center [468, 62] width 12 height 12
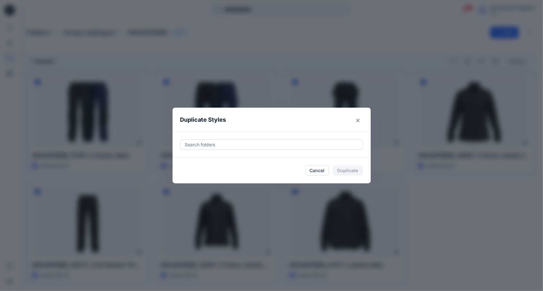
click at [244, 144] on div at bounding box center [272, 145] width 175 height 8
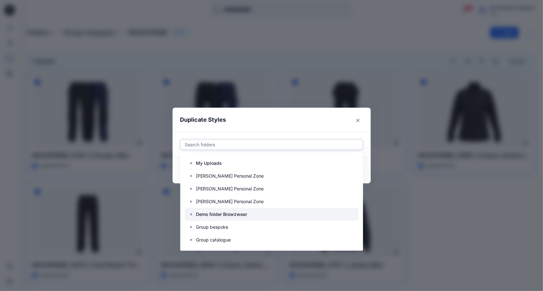
click at [232, 214] on p "Demo folder Browzwear" at bounding box center [221, 215] width 51 height 8
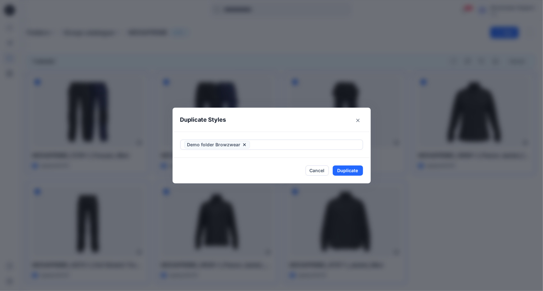
click at [317, 121] on header "Duplicate Styles" at bounding box center [266, 120] width 186 height 24
click at [351, 172] on button "Duplicate" at bounding box center [348, 171] width 30 height 10
click at [357, 171] on button "Close" at bounding box center [353, 171] width 21 height 10
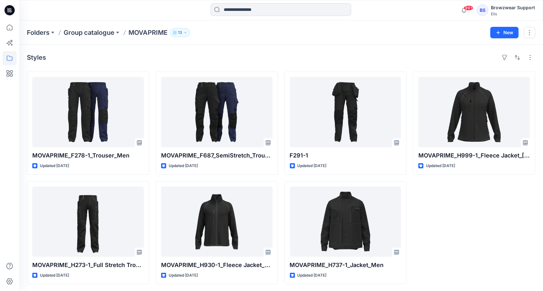
click at [482, 252] on div "MOVAPRIME_H999-1_Fleece Jacket_Ladies Updated 5 months ago" at bounding box center [474, 178] width 123 height 213
click at [8, 58] on icon at bounding box center [10, 58] width 14 height 14
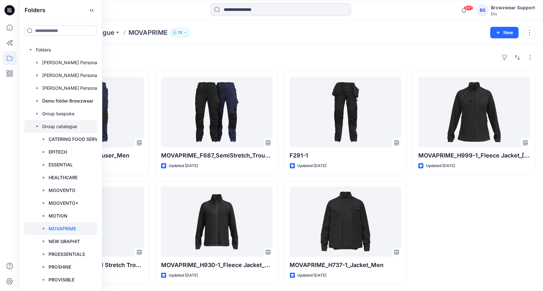
click at [38, 125] on icon "button" at bounding box center [37, 126] width 5 height 5
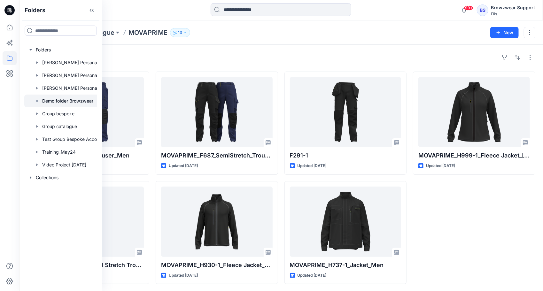
click at [59, 102] on p "Demo folder Browzwear" at bounding box center [67, 101] width 51 height 8
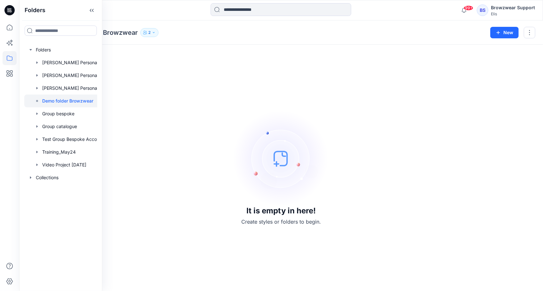
click at [168, 75] on div "It is empty in here! Create styles or folders to begin." at bounding box center [281, 167] width 509 height 231
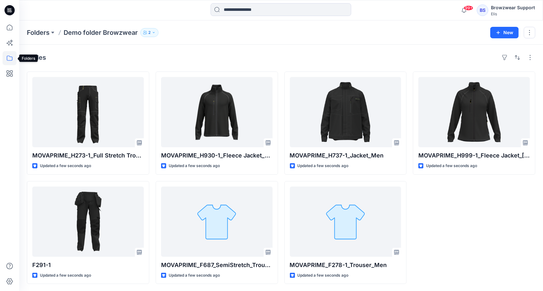
click at [9, 60] on icon at bounding box center [10, 58] width 14 height 14
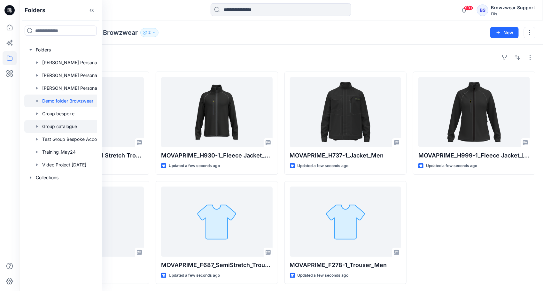
click at [39, 127] on icon "button" at bounding box center [37, 126] width 5 height 5
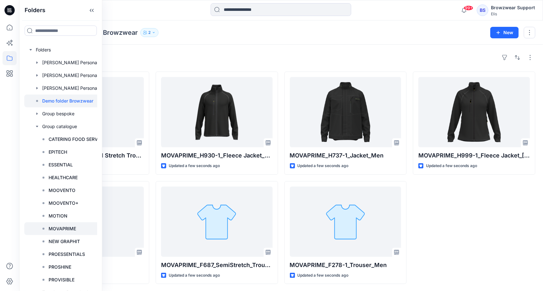
click at [65, 229] on p "MOVAPRIME" at bounding box center [63, 229] width 28 height 8
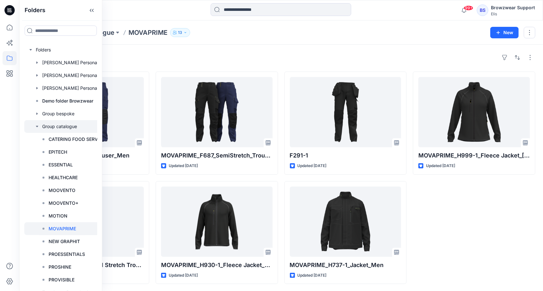
click at [38, 128] on icon "button" at bounding box center [37, 126] width 5 height 5
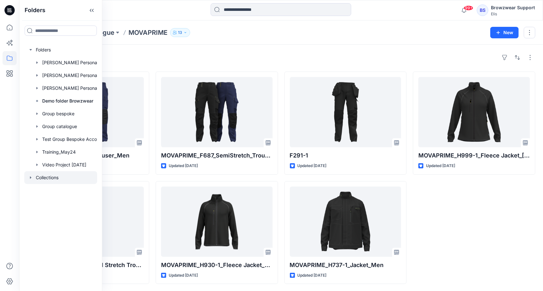
click at [36, 178] on div at bounding box center [60, 177] width 73 height 13
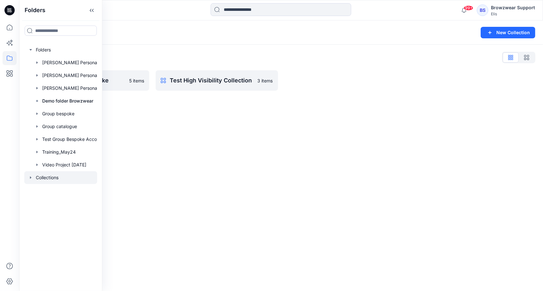
click at [210, 152] on div "Collections New Collection Collections List Test Collection Bespoke 5 items Tes…" at bounding box center [281, 155] width 524 height 271
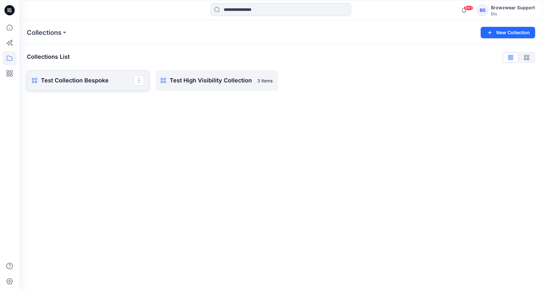
click at [76, 82] on p "Test Collection Bespoke" at bounding box center [87, 80] width 93 height 9
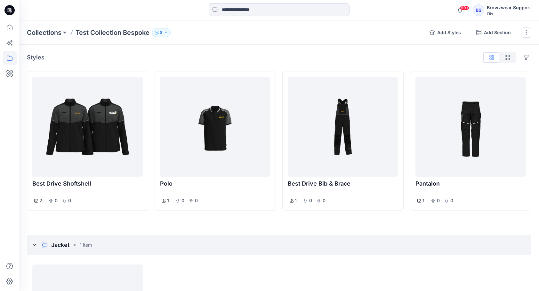
click at [168, 34] on button "8" at bounding box center [161, 32] width 19 height 9
click at [8, 57] on icon at bounding box center [10, 58] width 14 height 14
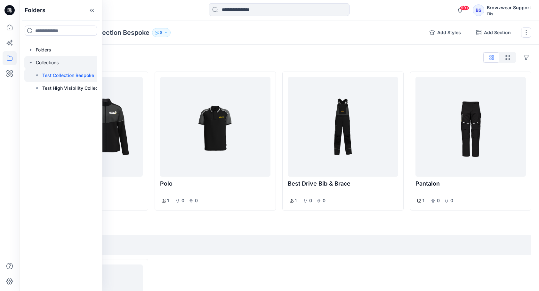
click at [45, 63] on div at bounding box center [66, 62] width 85 height 13
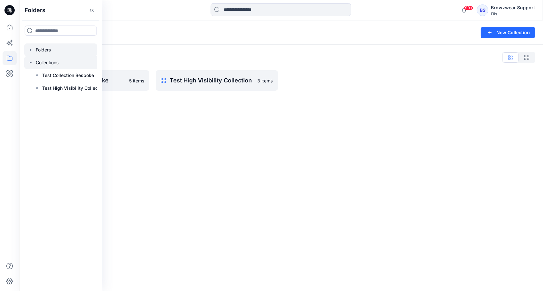
click at [29, 50] on icon "button" at bounding box center [30, 49] width 5 height 5
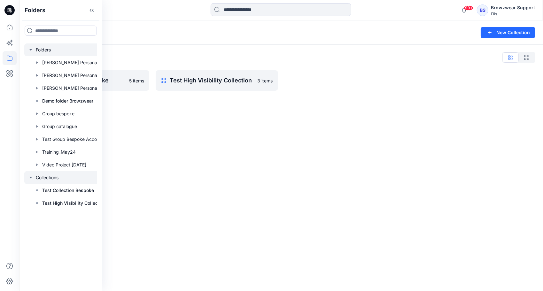
click at [30, 49] on icon "button" at bounding box center [30, 49] width 2 height 1
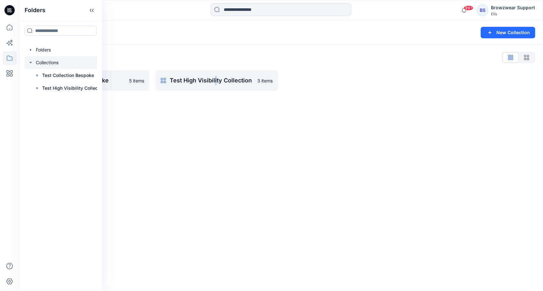
click at [215, 171] on div "Collections New Collection Collections List Test Collection Bespoke 5 items Tes…" at bounding box center [281, 155] width 524 height 271
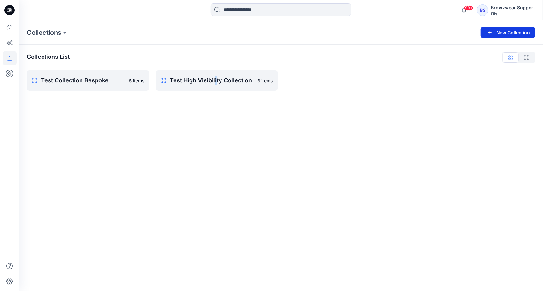
click at [503, 31] on button "New Collection" at bounding box center [508, 33] width 55 height 12
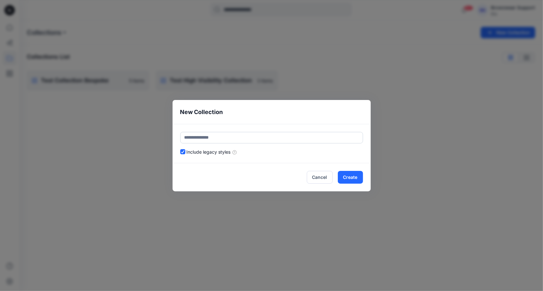
click at [199, 135] on input "text" at bounding box center [271, 138] width 183 height 12
type input "**********"
click at [351, 178] on button "Create" at bounding box center [350, 177] width 25 height 13
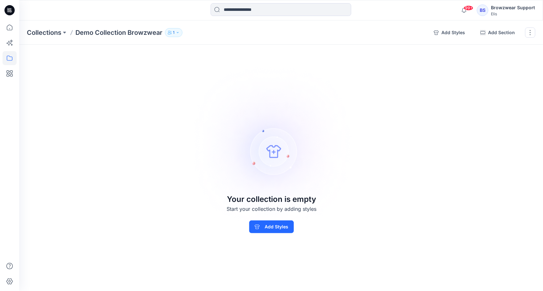
click at [179, 30] on button "1" at bounding box center [174, 32] width 18 height 9
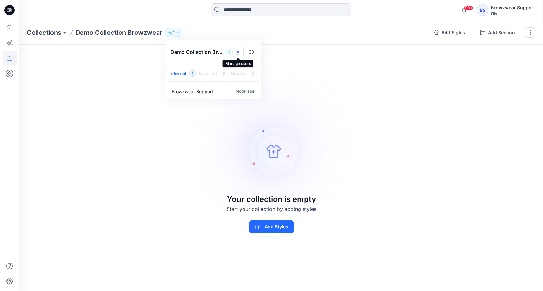
click at [237, 53] on icon "Manage users" at bounding box center [238, 53] width 3 height 3
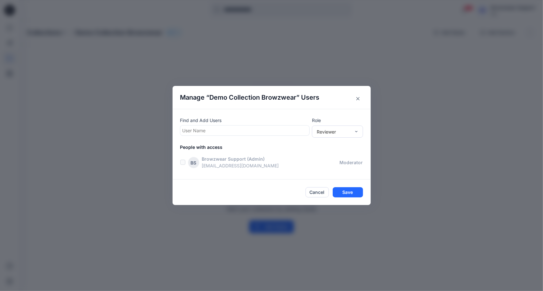
click at [217, 131] on div at bounding box center [245, 131] width 125 height 8
type input "***"
click at [208, 148] on p "Gregory Dodd" at bounding box center [213, 147] width 37 height 8
click at [342, 156] on div "Contributor" at bounding box center [337, 155] width 49 height 11
click at [351, 194] on button "Save" at bounding box center [348, 193] width 30 height 10
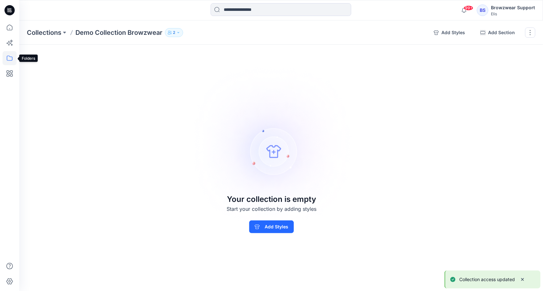
drag, startPoint x: 8, startPoint y: 59, endPoint x: 14, endPoint y: 59, distance: 5.4
click at [8, 59] on icon at bounding box center [10, 58] width 14 height 14
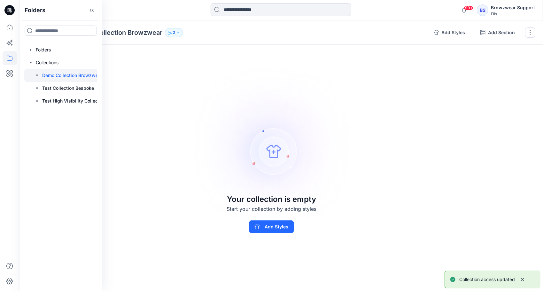
click at [160, 140] on div "Collections Demo Collection Browzwear 2 Demo Collection Browzwear 2 Internal 2 …" at bounding box center [281, 155] width 524 height 271
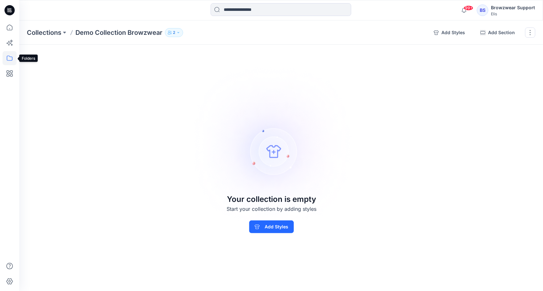
drag, startPoint x: 9, startPoint y: 60, endPoint x: 12, endPoint y: 62, distance: 3.5
click at [9, 61] on icon at bounding box center [10, 58] width 14 height 14
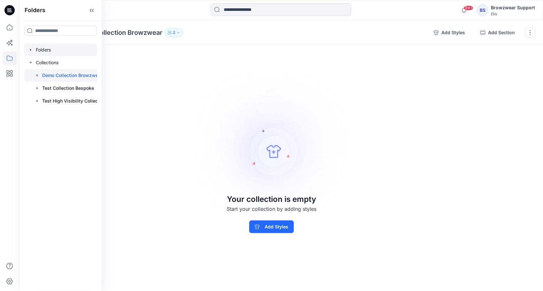
click at [35, 49] on div at bounding box center [60, 50] width 73 height 13
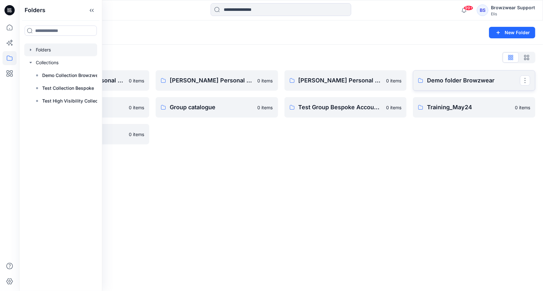
click at [442, 84] on p "Demo folder Browzwear" at bounding box center [473, 80] width 93 height 9
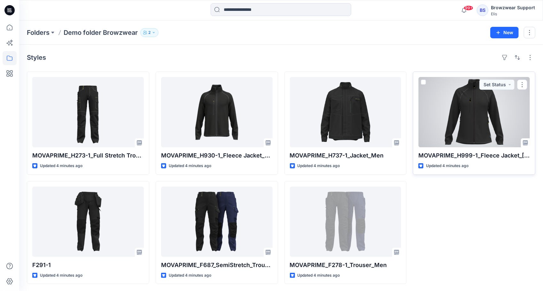
click at [480, 123] on div at bounding box center [475, 112] width 112 height 70
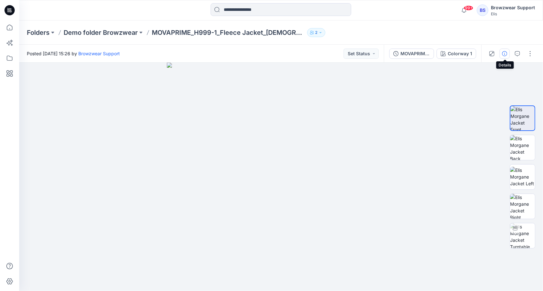
click at [504, 54] on icon "button" at bounding box center [505, 53] width 5 height 5
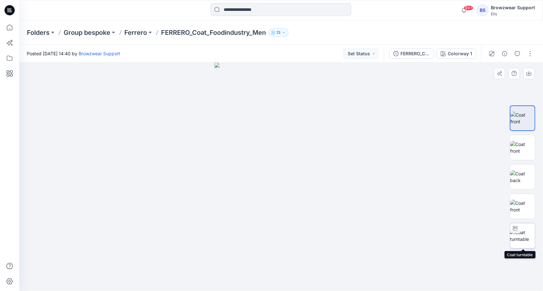
click at [525, 234] on img at bounding box center [523, 235] width 25 height 13
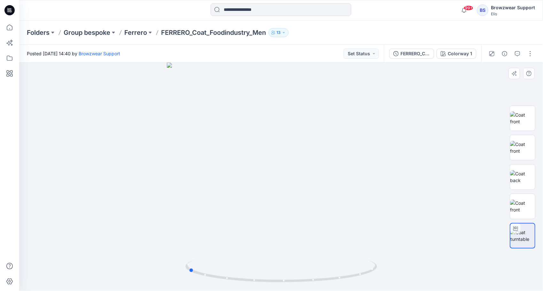
drag, startPoint x: 282, startPoint y: 283, endPoint x: 189, endPoint y: 259, distance: 96.2
click at [189, 259] on div at bounding box center [281, 177] width 524 height 229
click at [524, 115] on img at bounding box center [523, 118] width 25 height 13
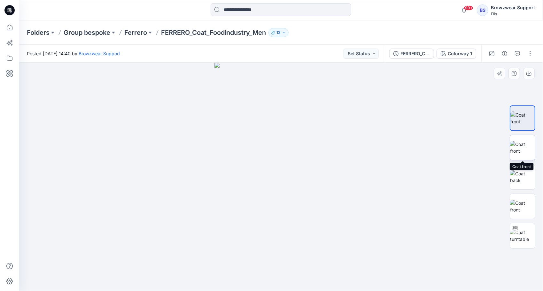
click at [528, 147] on img at bounding box center [523, 147] width 25 height 13
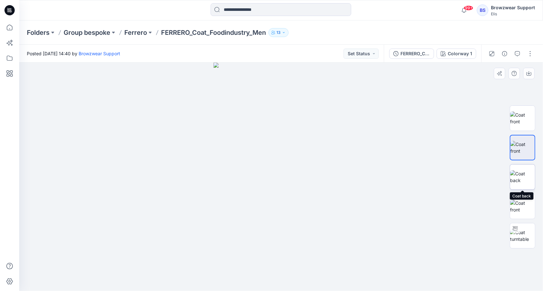
click at [533, 175] on img at bounding box center [523, 177] width 25 height 13
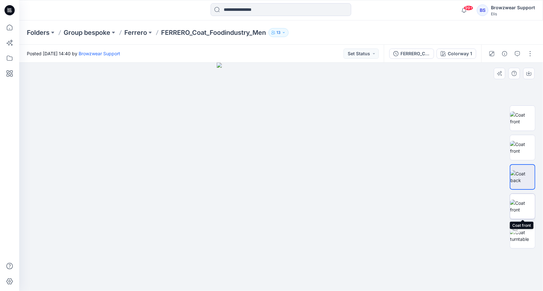
click at [528, 208] on img at bounding box center [523, 206] width 25 height 13
click at [531, 53] on button "button" at bounding box center [531, 54] width 10 height 10
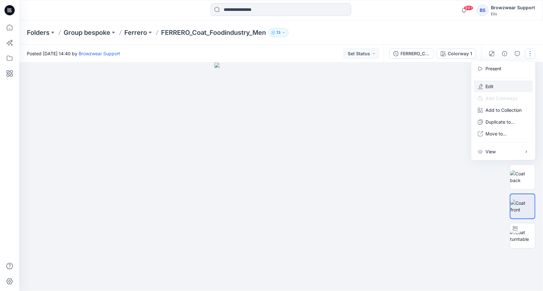
click at [508, 87] on button "Edit" at bounding box center [503, 87] width 59 height 12
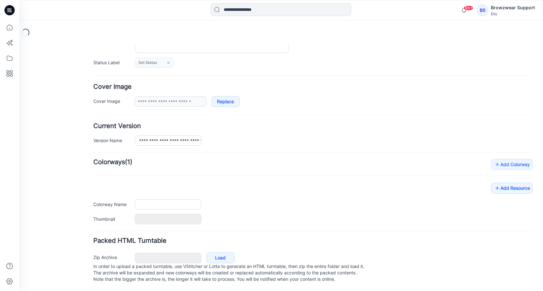
type input "**********"
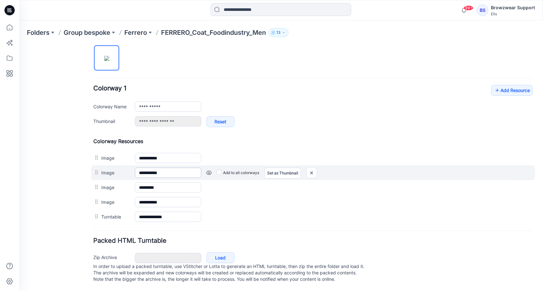
scroll to position [220, 0]
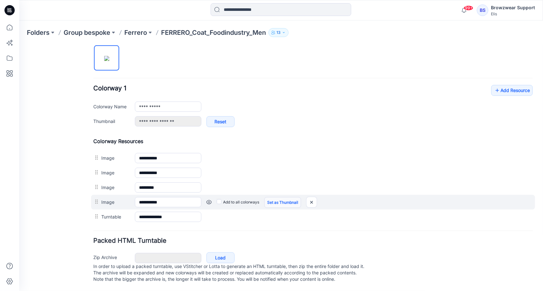
click at [281, 197] on link "Set as Thumbnail" at bounding box center [282, 202] width 37 height 11
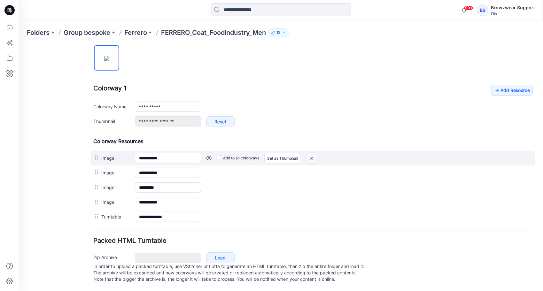
drag, startPoint x: 311, startPoint y: 153, endPoint x: 316, endPoint y: 65, distance: 88.4
click at [311, 153] on img at bounding box center [311, 158] width 10 height 11
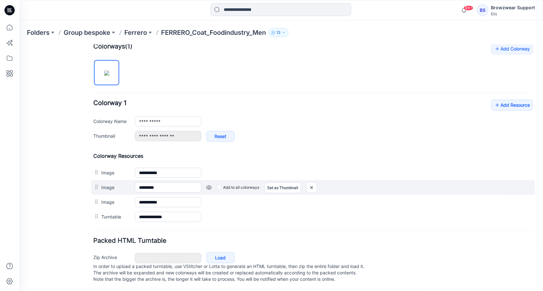
scroll to position [205, 0]
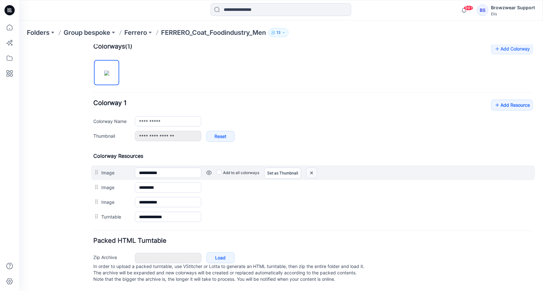
drag, startPoint x: 312, startPoint y: 168, endPoint x: 323, endPoint y: 66, distance: 103.0
click at [312, 168] on img at bounding box center [311, 173] width 10 height 11
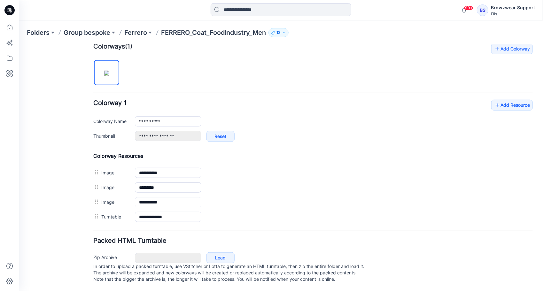
scroll to position [205, 0]
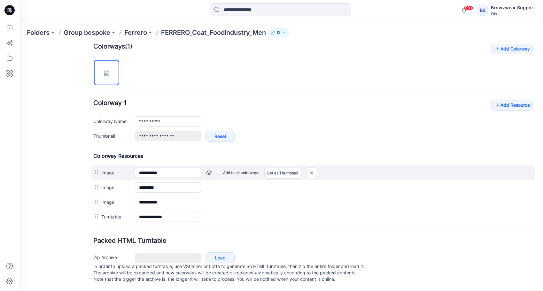
drag, startPoint x: 108, startPoint y: 196, endPoint x: 104, endPoint y: 164, distance: 31.9
click at [104, 164] on div "**********" at bounding box center [313, 189] width 440 height 72
drag, startPoint x: 313, startPoint y: 169, endPoint x: 321, endPoint y: 66, distance: 103.4
click at [313, 169] on img at bounding box center [311, 173] width 10 height 11
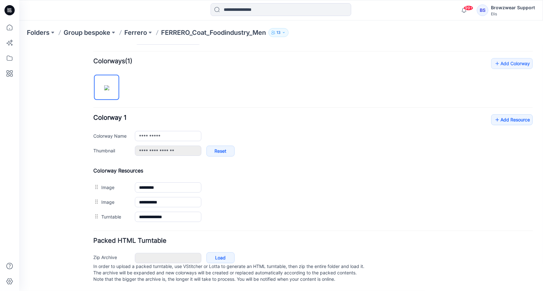
scroll to position [183, 0]
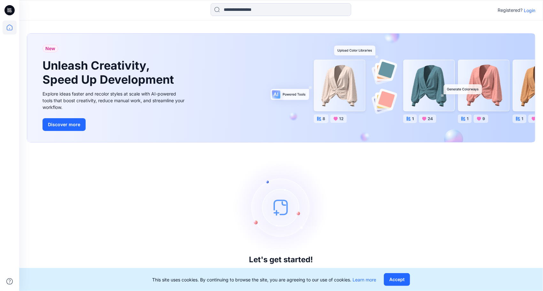
click at [532, 9] on p "Login" at bounding box center [530, 10] width 12 height 7
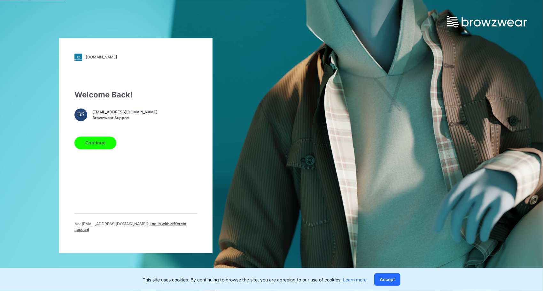
click at [100, 147] on button "Continue" at bounding box center [96, 143] width 42 height 13
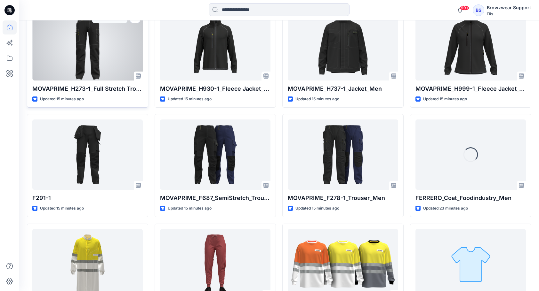
scroll to position [241, 0]
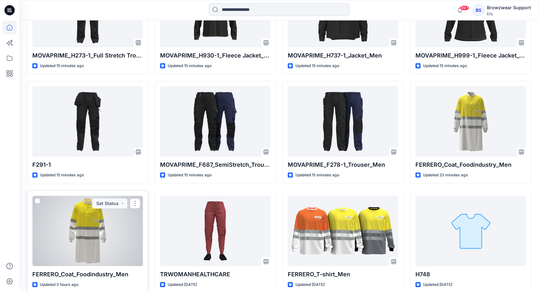
click at [96, 210] on div at bounding box center [87, 231] width 110 height 70
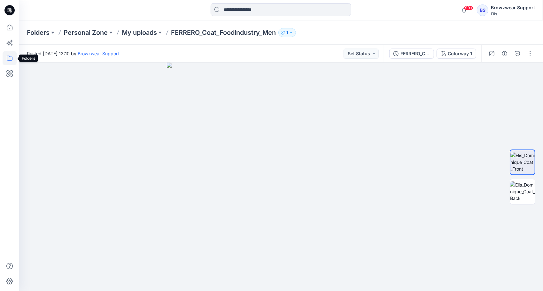
click at [10, 57] on icon at bounding box center [10, 58] width 14 height 14
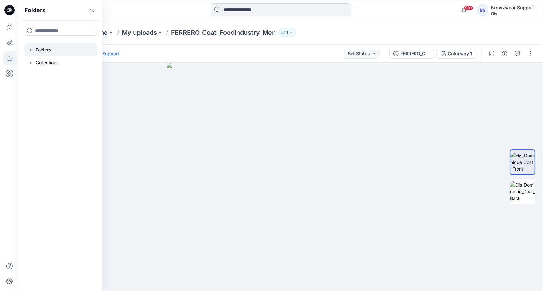
click at [41, 51] on div at bounding box center [60, 50] width 73 height 13
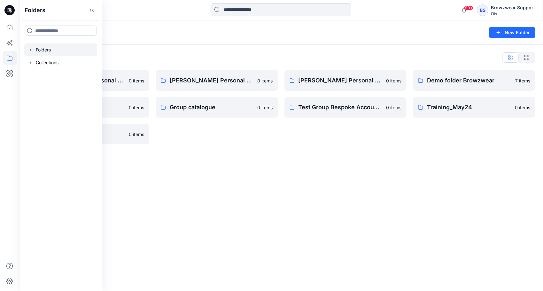
click at [416, 220] on div "Folders New Folder Folders List [PERSON_NAME] Personal Zone 0 items Group bespo…" at bounding box center [281, 155] width 524 height 271
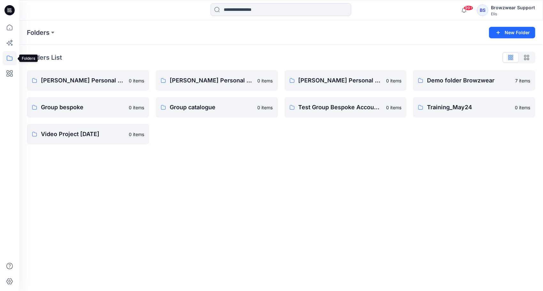
click at [13, 58] on icon at bounding box center [10, 58] width 14 height 14
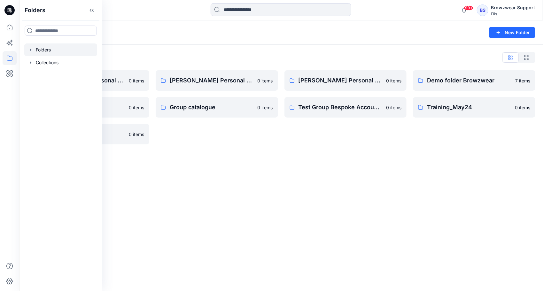
click at [32, 50] on icon "button" at bounding box center [30, 49] width 5 height 5
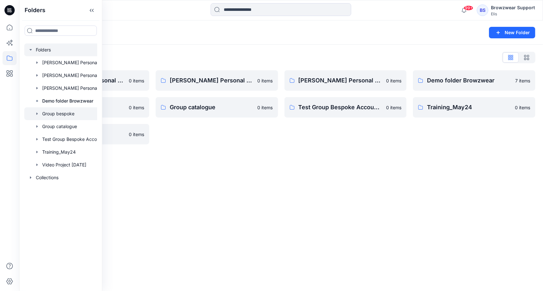
click at [36, 114] on icon "button" at bounding box center [36, 114] width 1 height 2
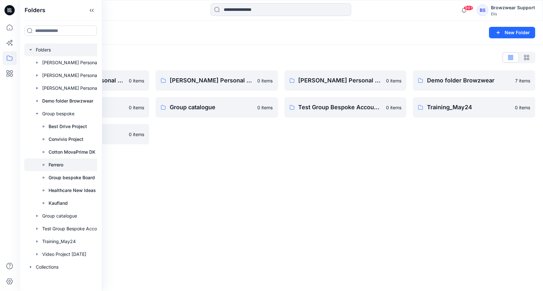
click at [57, 162] on p "Ferrero" at bounding box center [56, 165] width 15 height 8
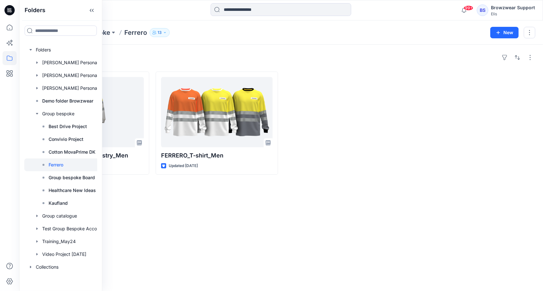
click at [163, 223] on div "Styles FERRERO_Coat_Foodindustry_Men Updated 23 minutes ago FERRERO_T-shirt_Men…" at bounding box center [281, 168] width 524 height 247
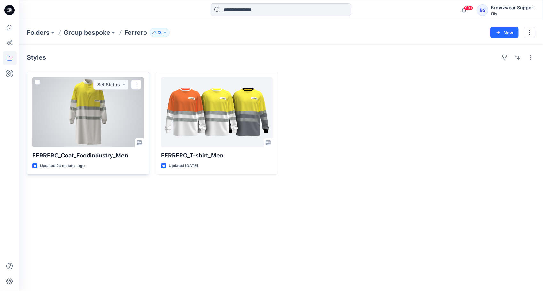
click at [89, 133] on div at bounding box center [88, 112] width 112 height 70
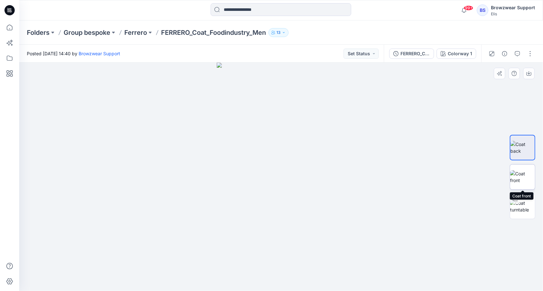
click at [524, 173] on img at bounding box center [523, 177] width 25 height 13
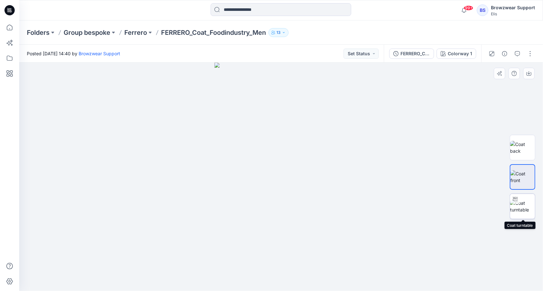
click at [523, 210] on img at bounding box center [523, 206] width 25 height 13
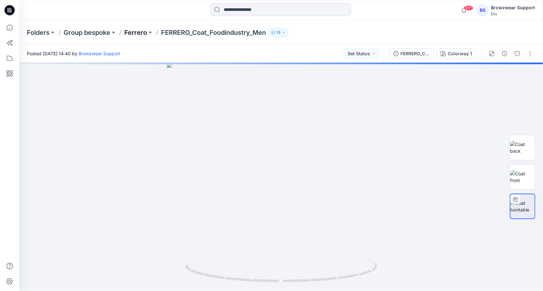
click at [136, 33] on p "Ferrero" at bounding box center [135, 32] width 23 height 9
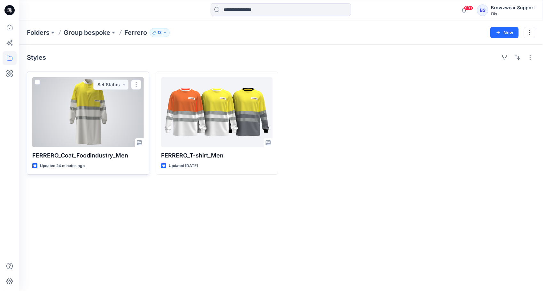
click at [93, 112] on div at bounding box center [88, 112] width 112 height 70
